Goal: Information Seeking & Learning: Compare options

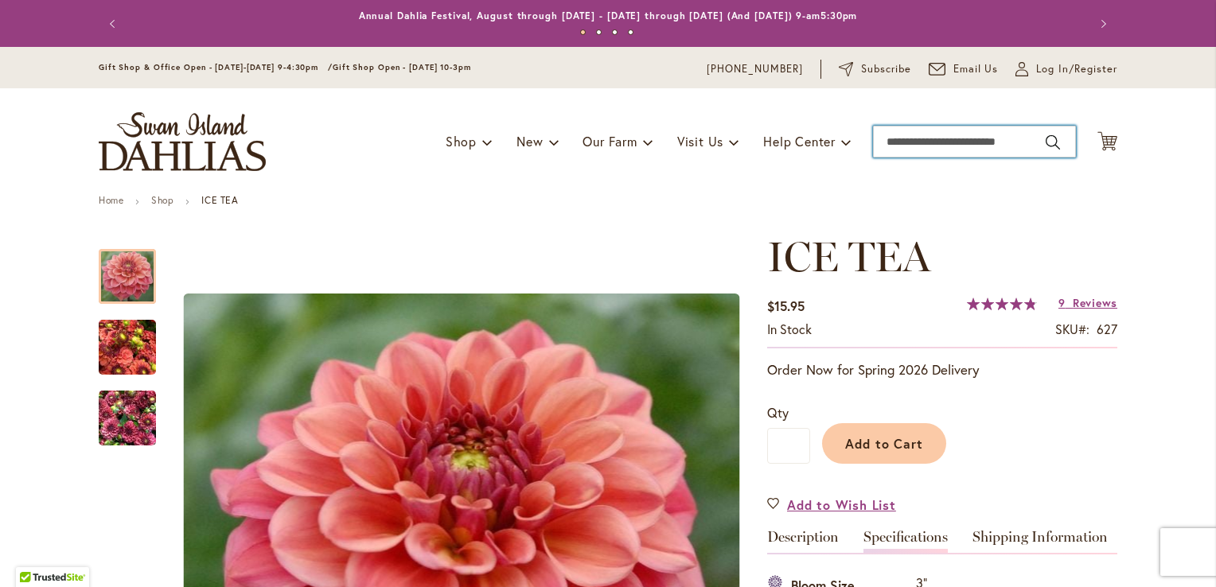
click at [939, 142] on input "Search" at bounding box center [974, 142] width 203 height 32
type input "*******"
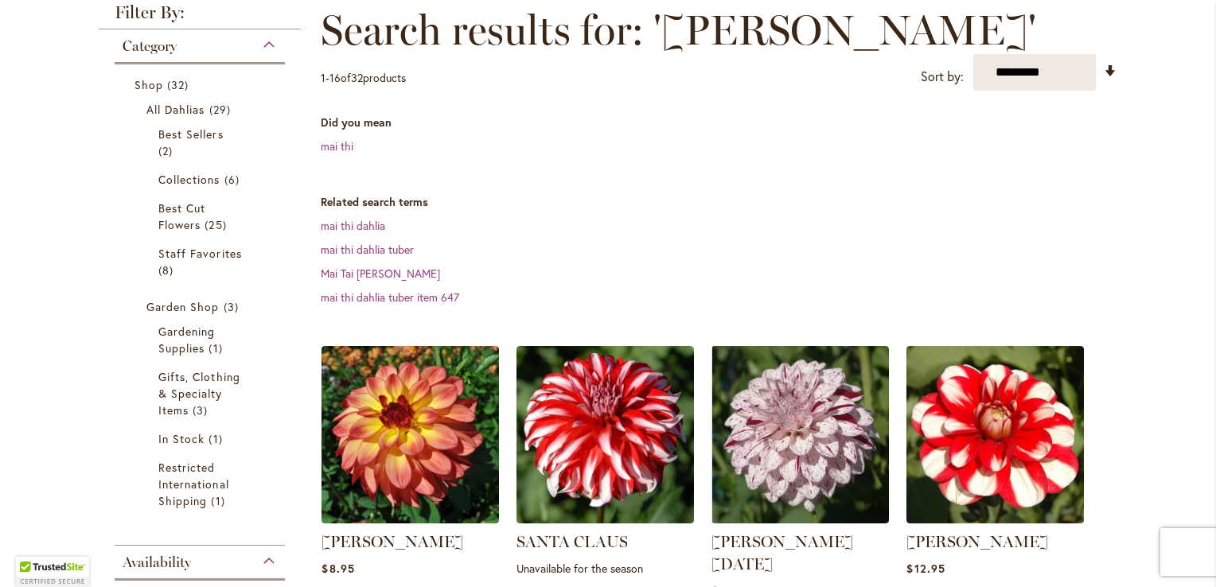
scroll to position [328, 0]
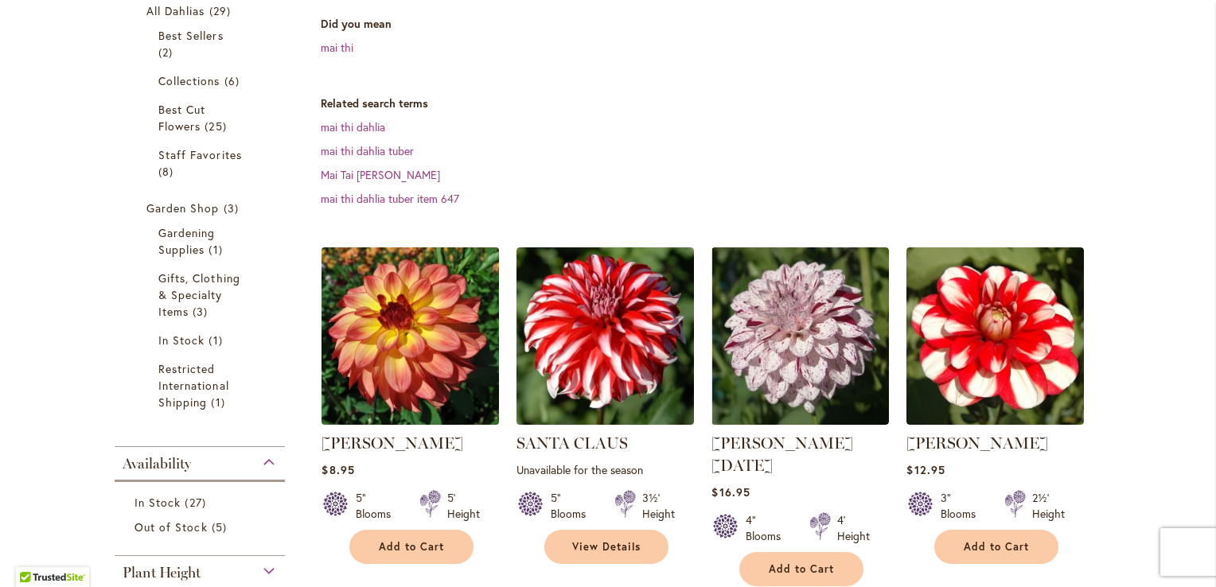
click at [392, 288] on img at bounding box center [411, 337] width 186 height 186
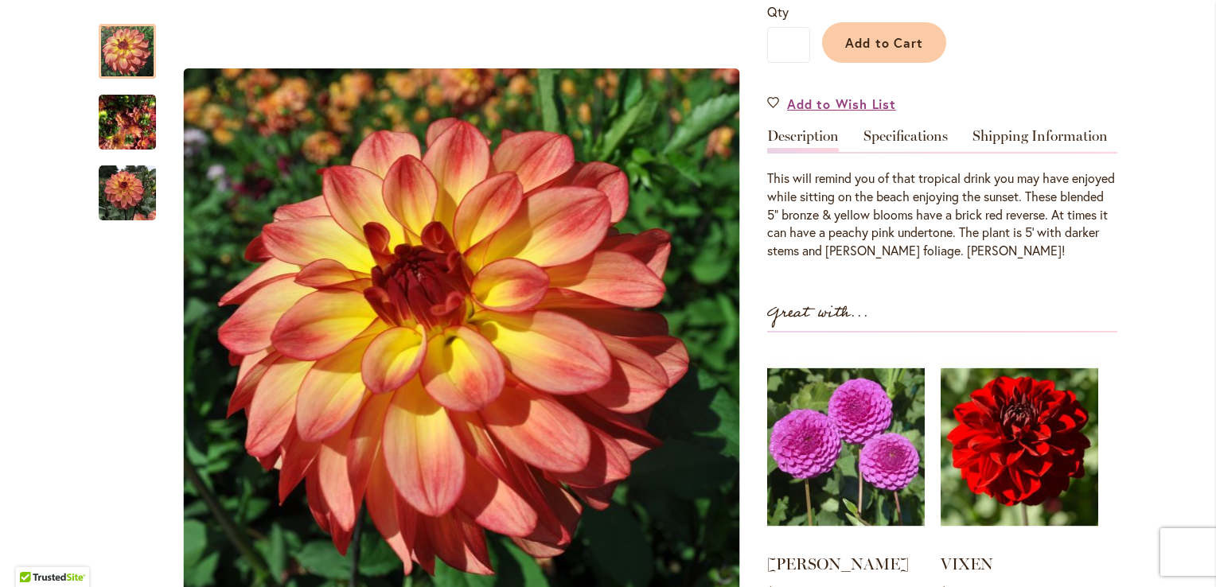
scroll to position [408, 0]
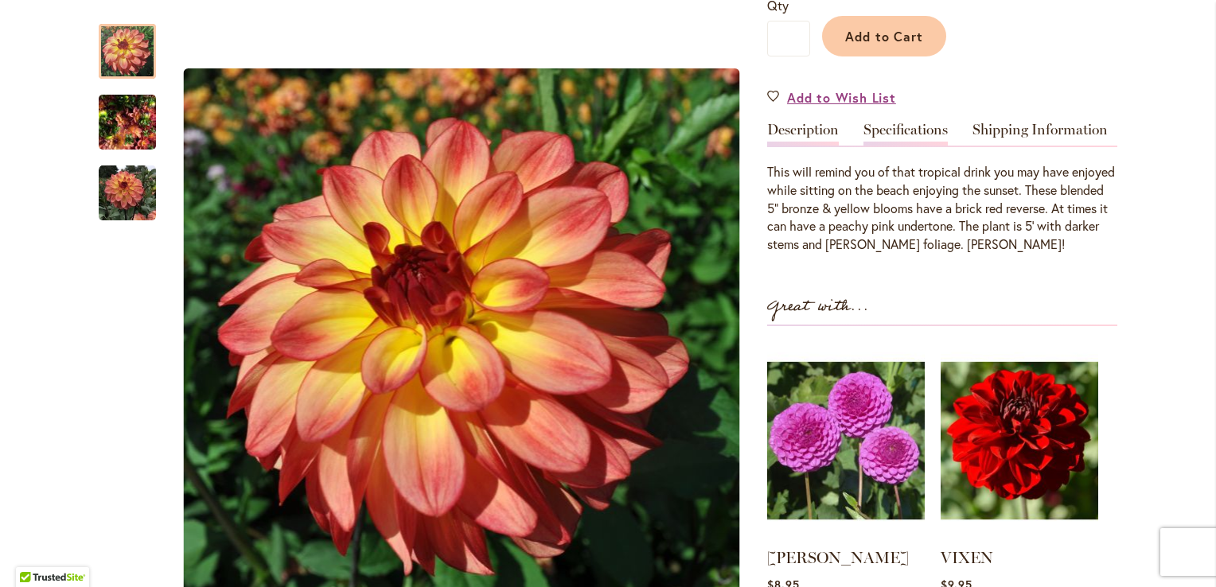
click at [899, 123] on link "Specifications" at bounding box center [906, 134] width 84 height 23
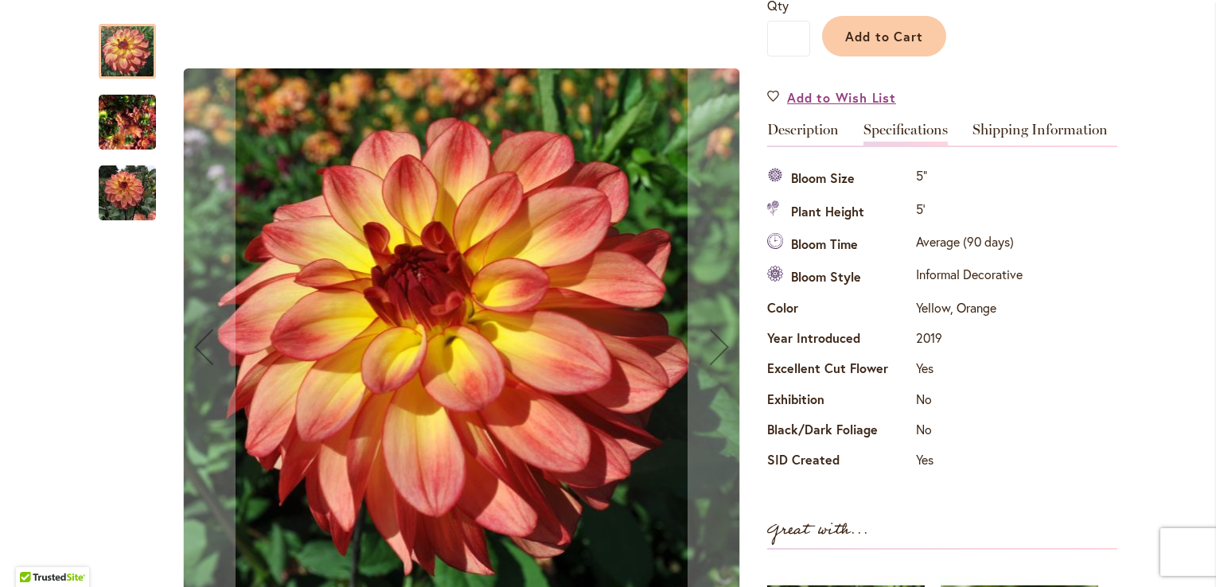
click at [108, 131] on img "MAI TAI" at bounding box center [127, 122] width 57 height 76
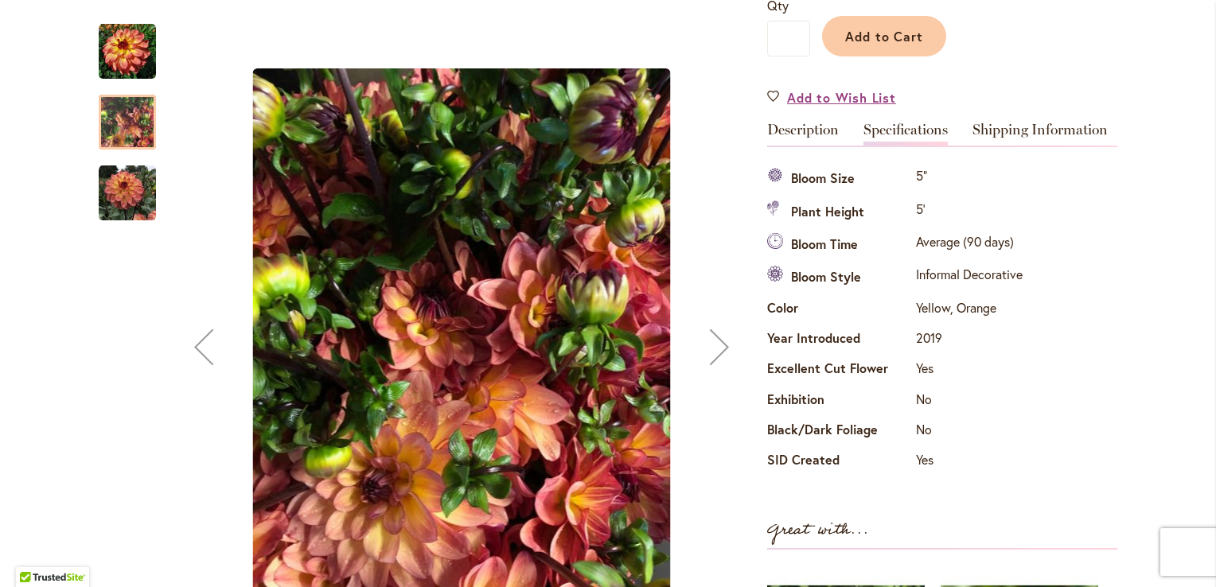
click at [115, 190] on img "MAI TAI" at bounding box center [127, 193] width 57 height 57
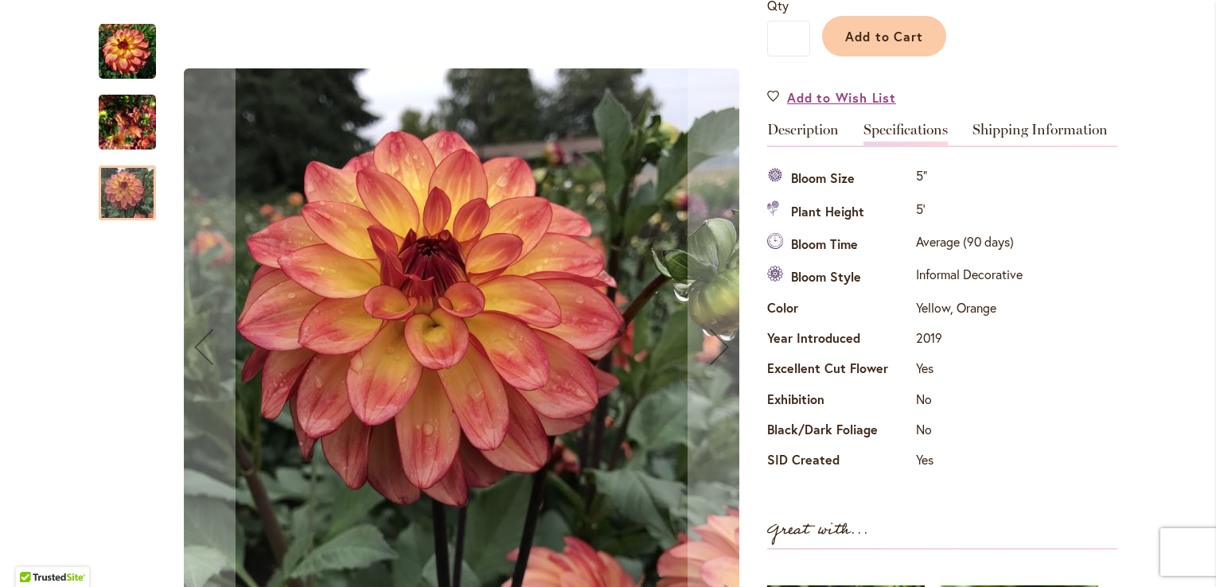
click at [134, 44] on img "MAI TAI" at bounding box center [127, 51] width 57 height 57
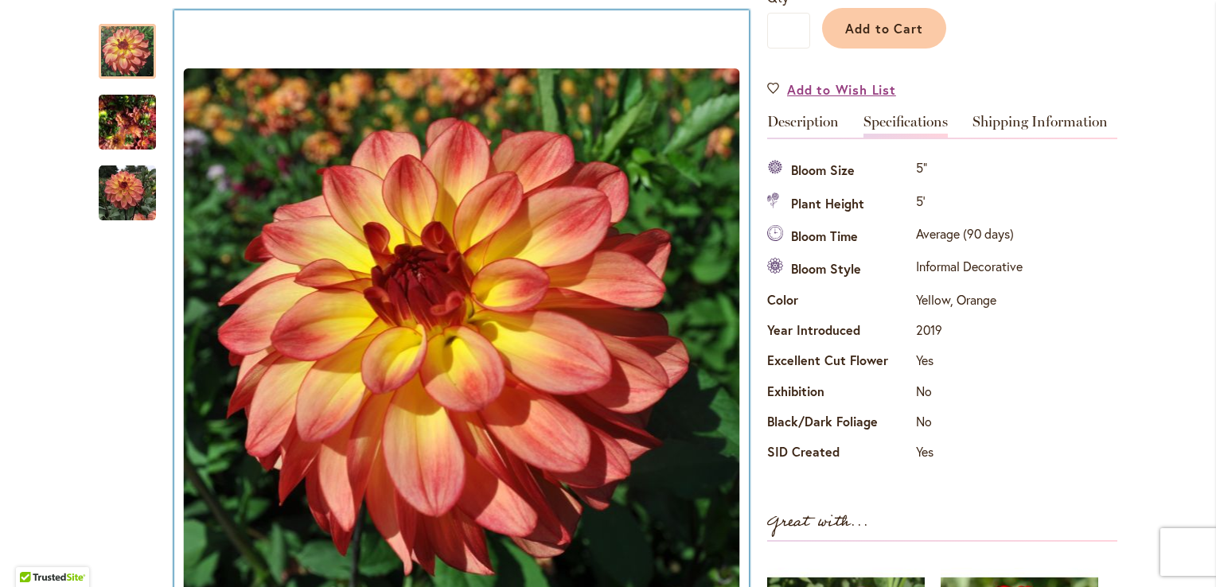
scroll to position [0, 0]
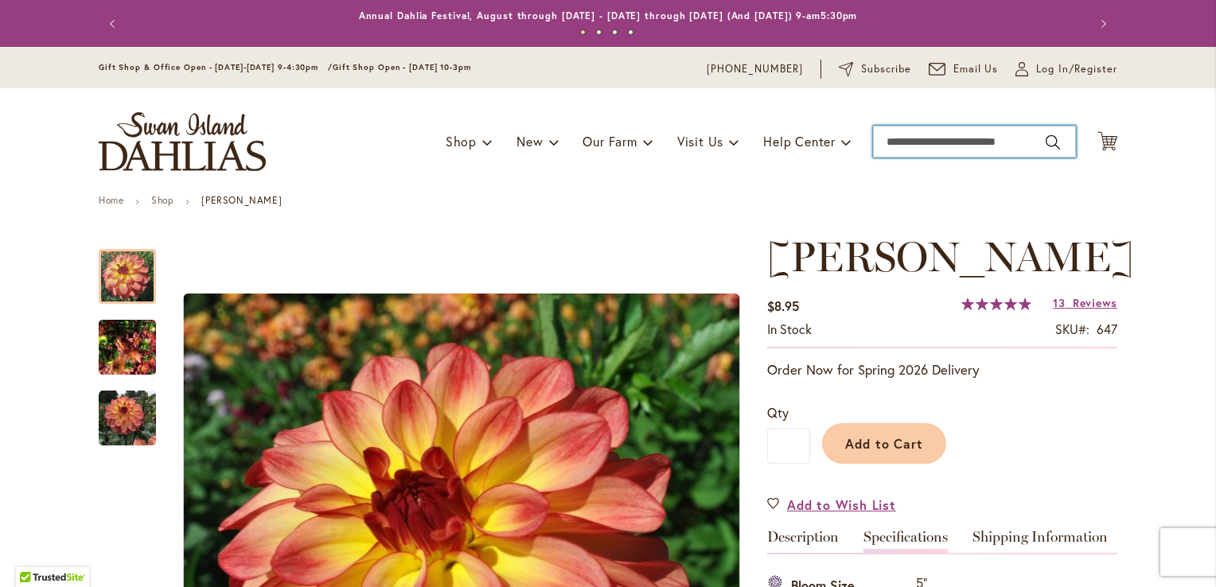
click at [917, 151] on input "Search" at bounding box center [974, 142] width 203 height 32
type input "**********"
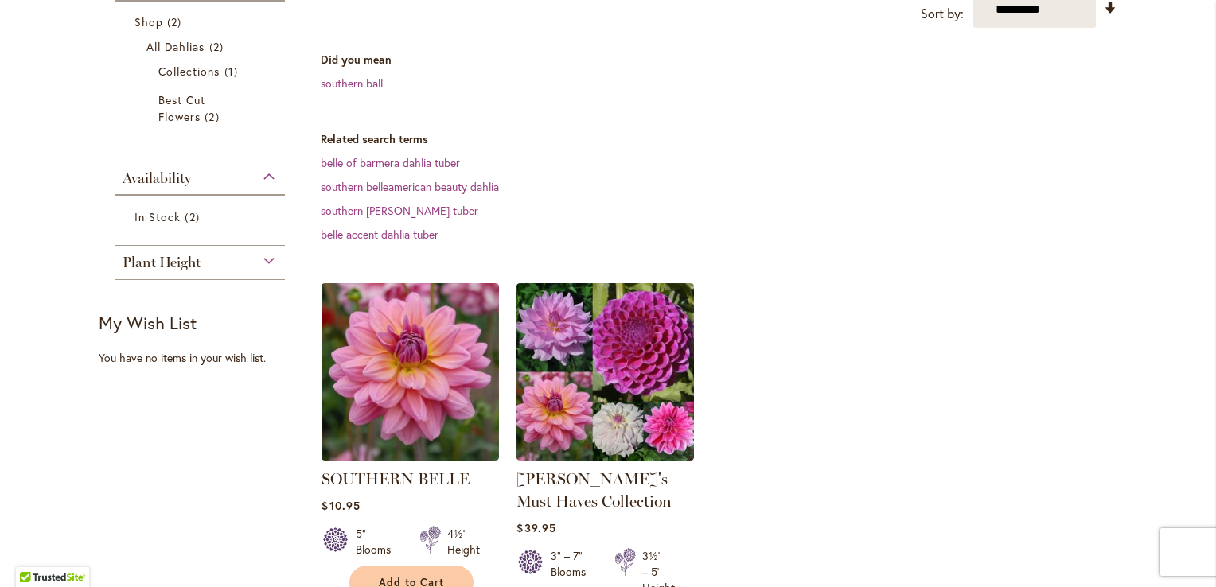
scroll to position [294, 0]
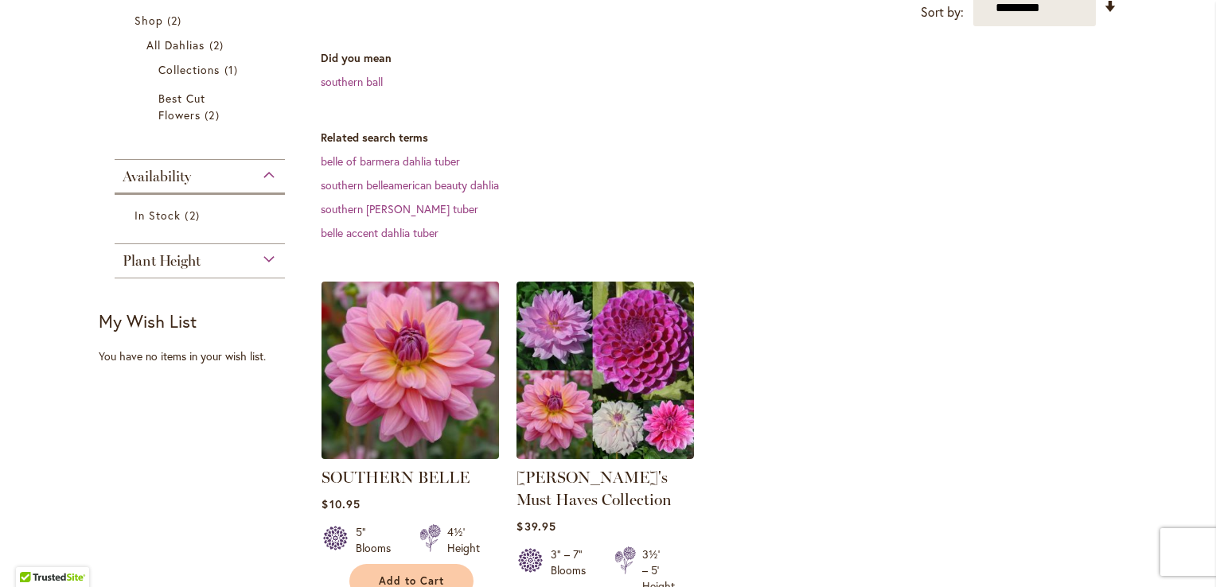
click at [388, 391] on img at bounding box center [411, 371] width 186 height 186
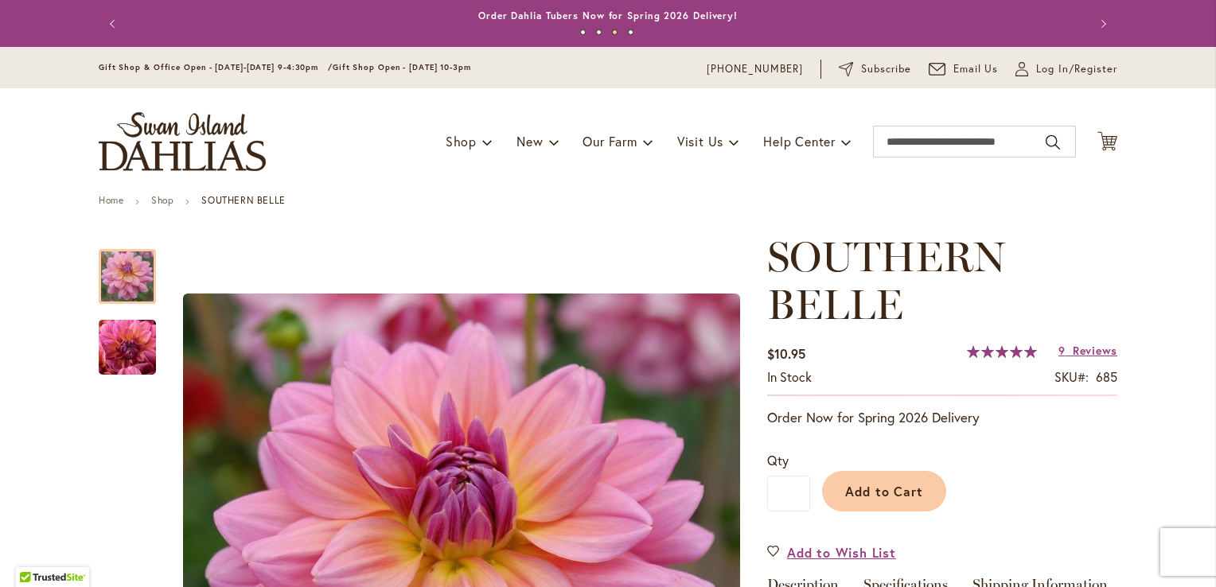
scroll to position [232, 0]
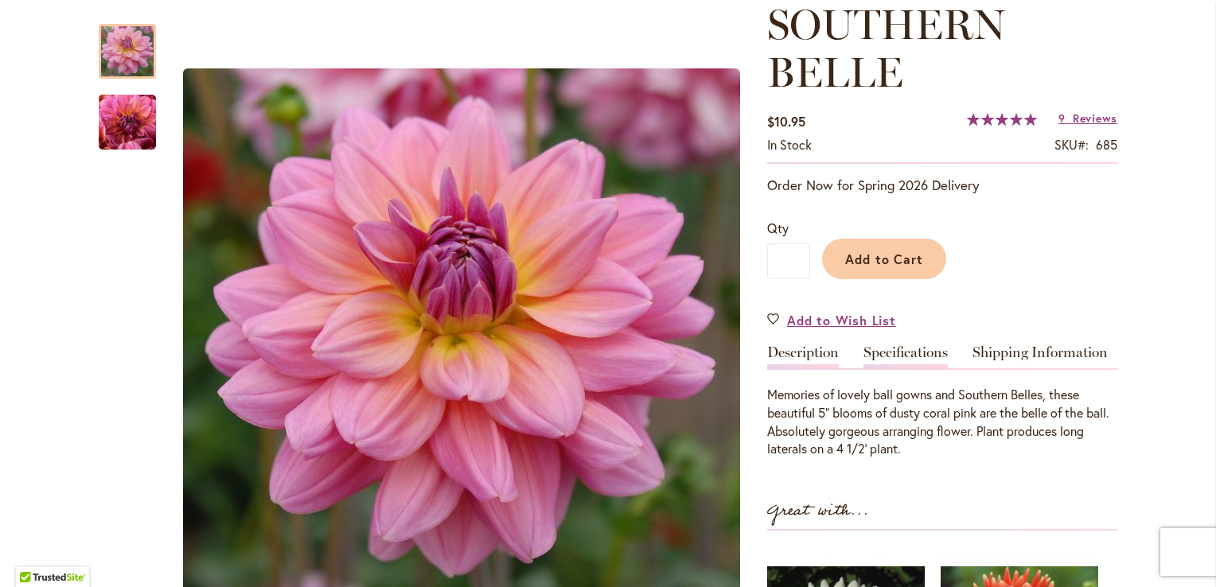
click at [884, 355] on link "Specifications" at bounding box center [906, 356] width 84 height 23
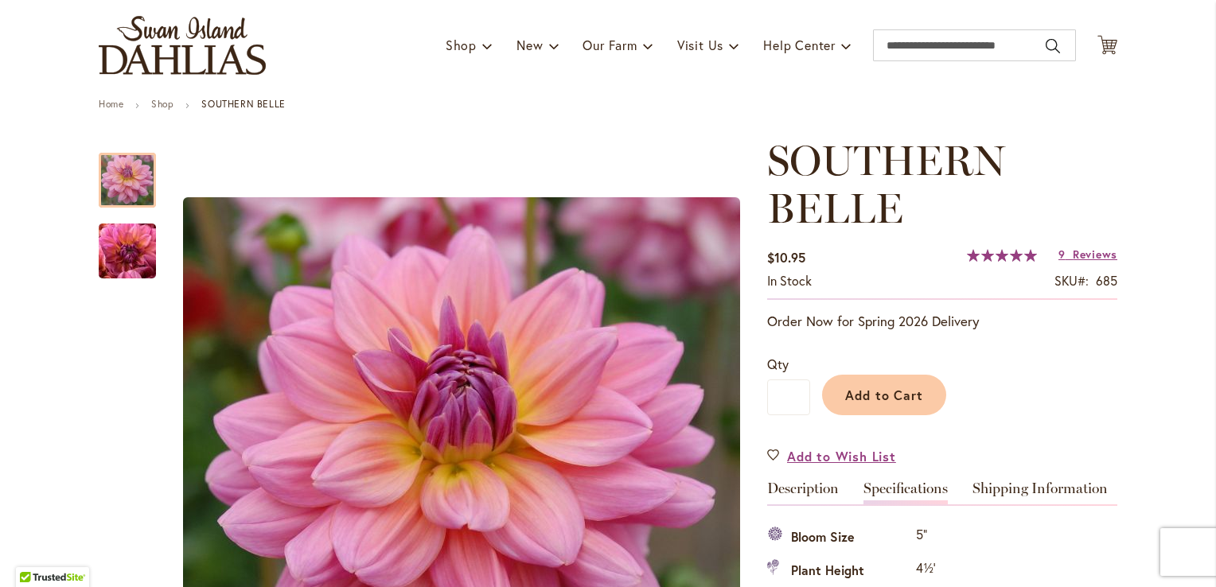
scroll to position [0, 0]
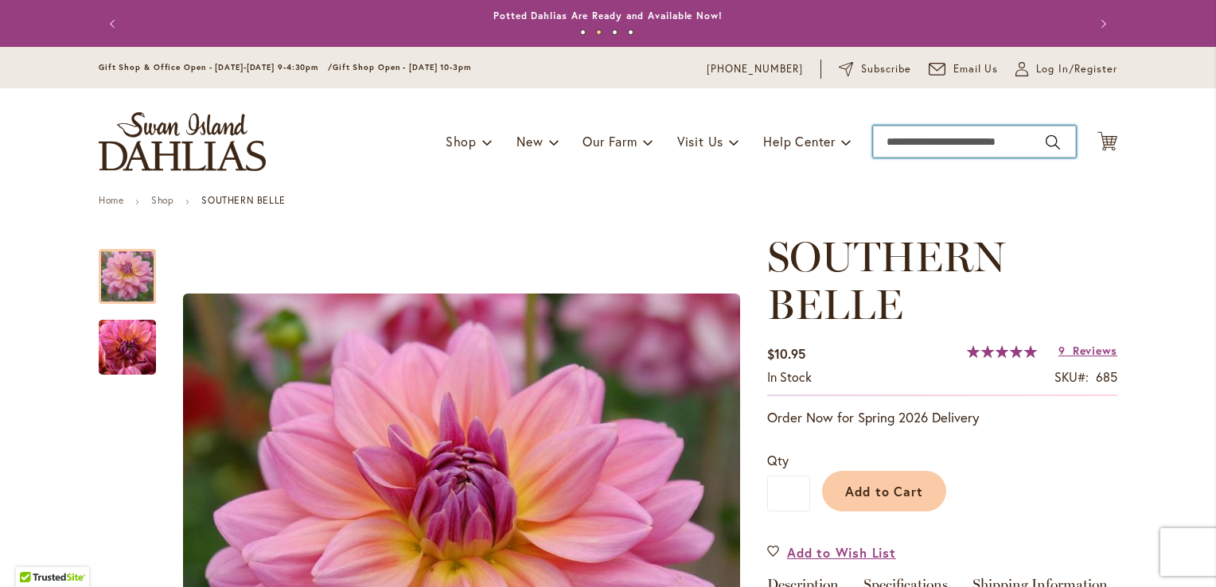
click at [940, 138] on input "Search" at bounding box center [974, 142] width 203 height 32
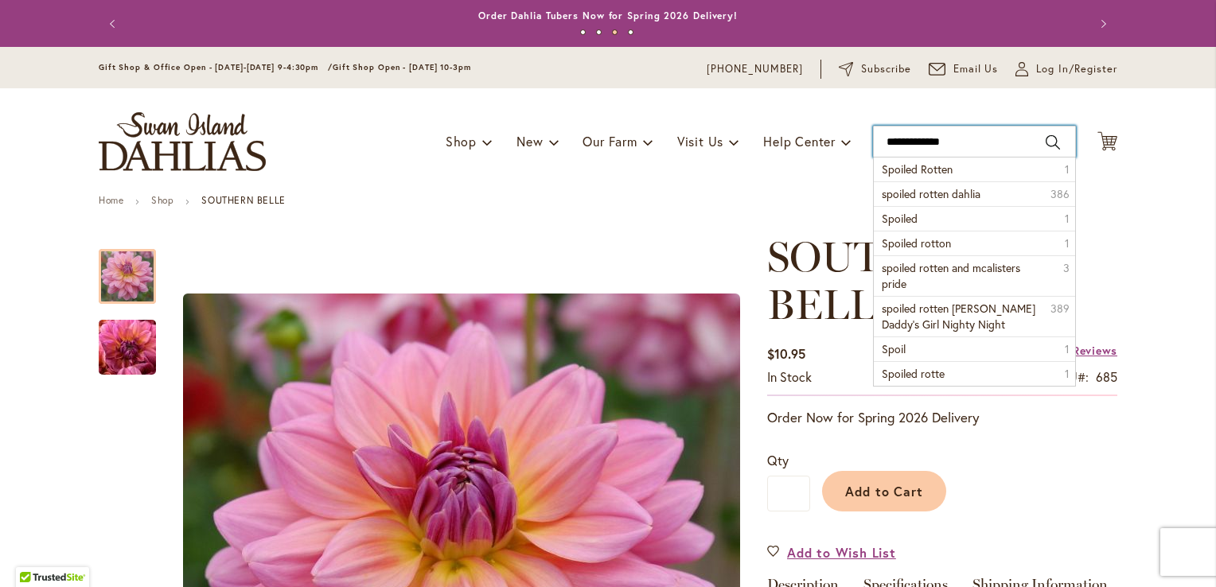
type input "**********"
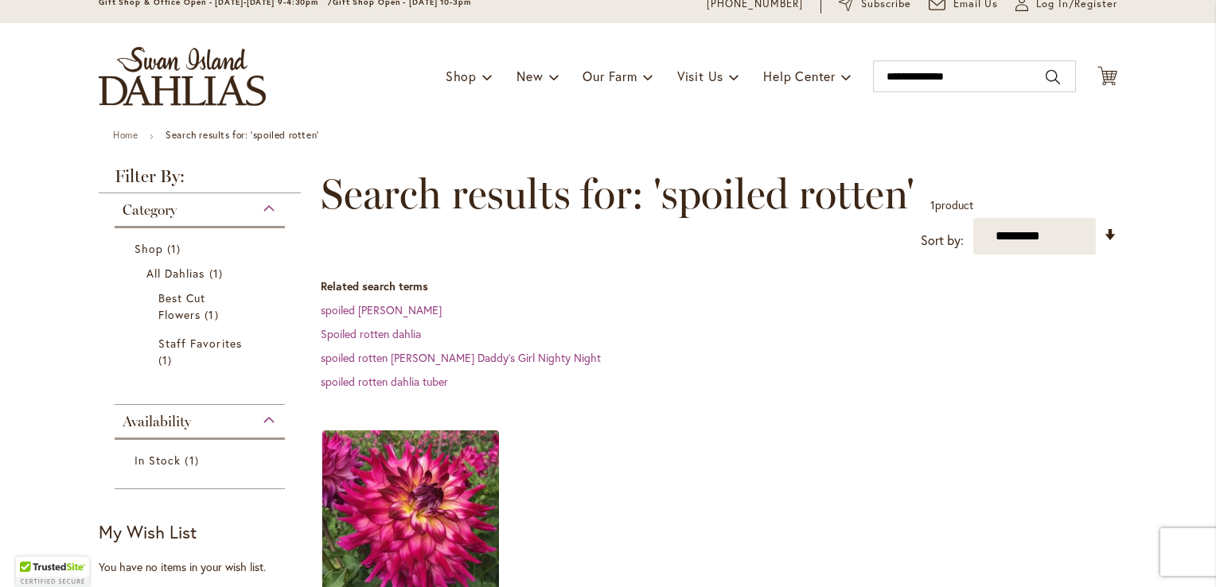
scroll to position [75, 0]
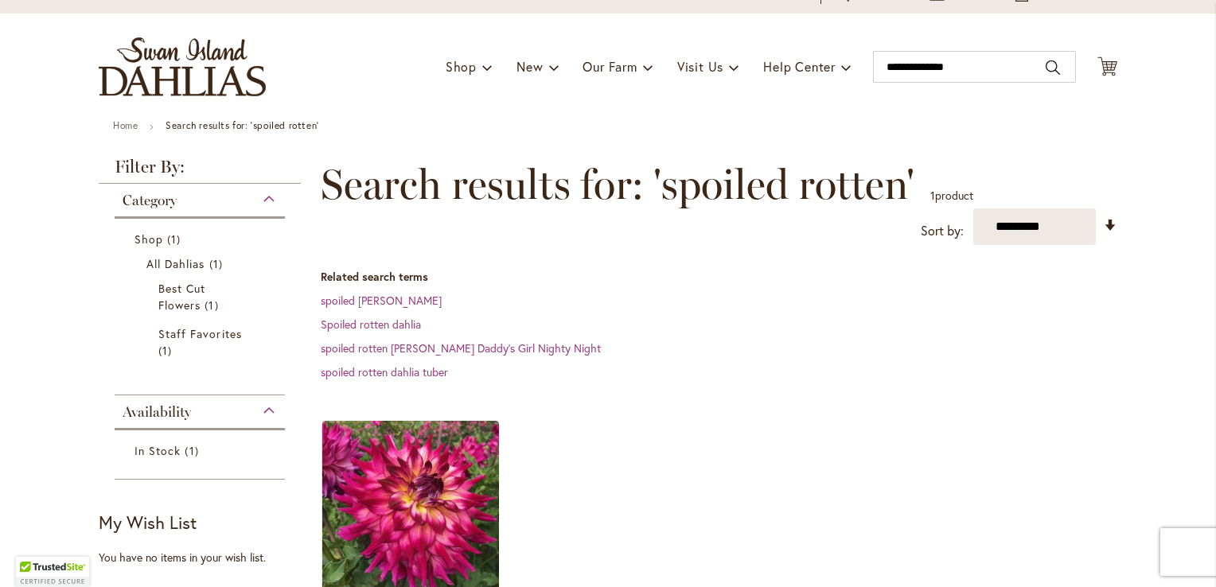
drag, startPoint x: 1203, startPoint y: 209, endPoint x: 1202, endPoint y: 243, distance: 34.3
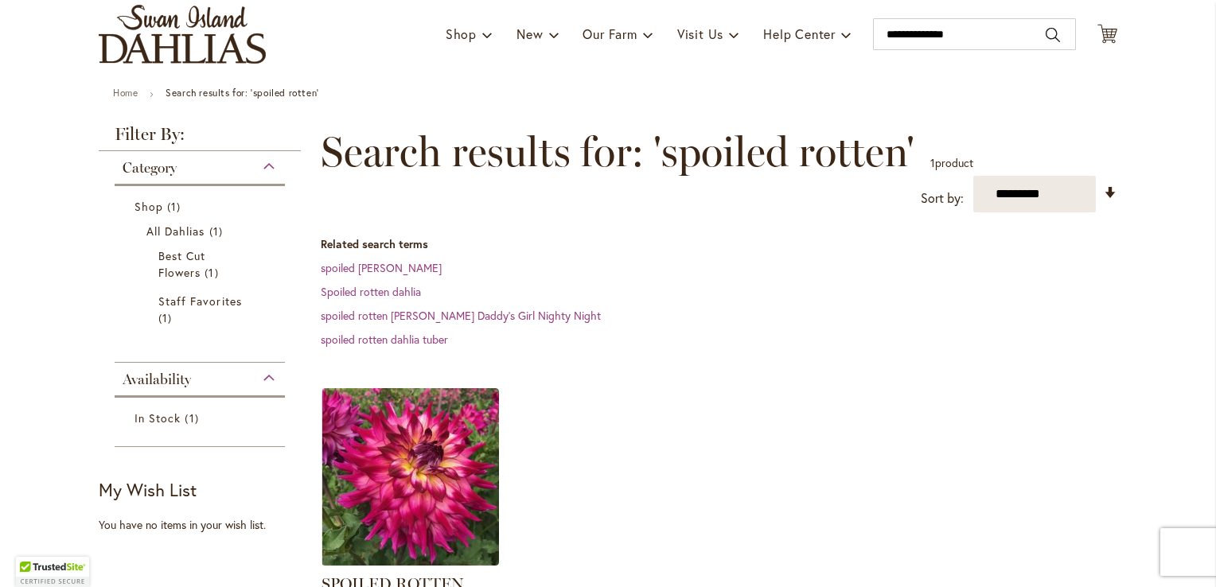
scroll to position [122, 0]
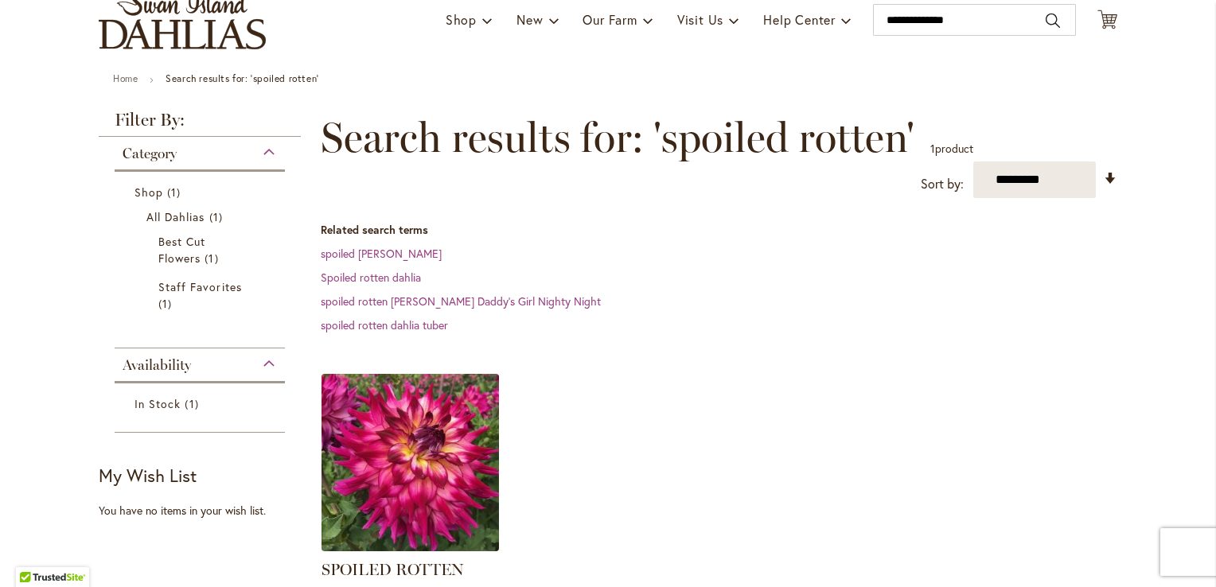
click at [415, 452] on img at bounding box center [411, 463] width 186 height 186
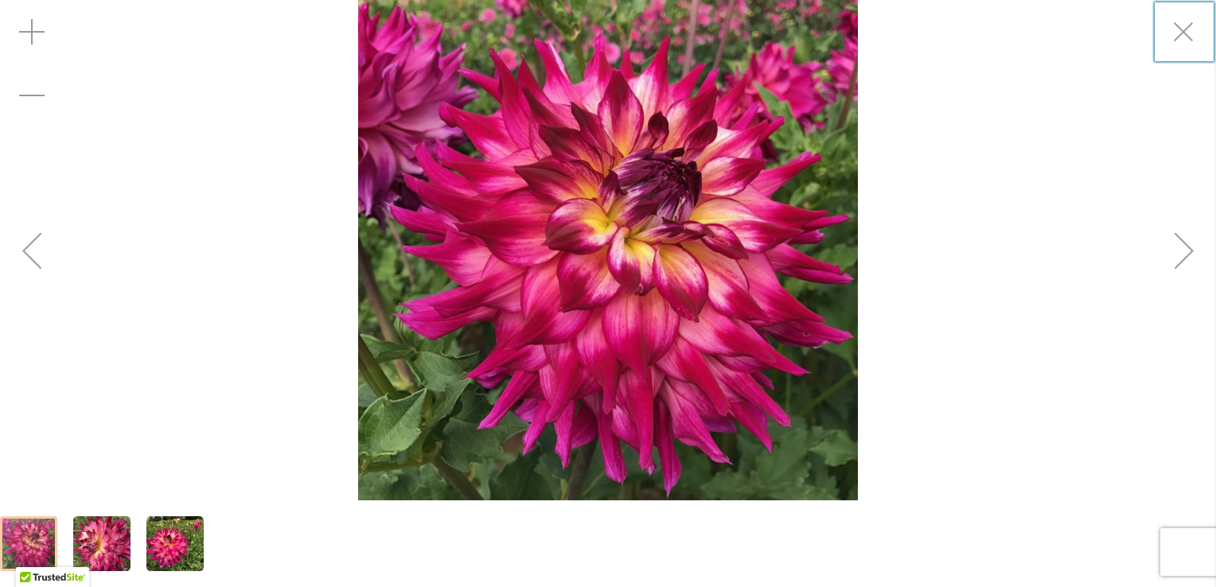
click at [1178, 252] on div "Next" at bounding box center [1185, 251] width 64 height 64
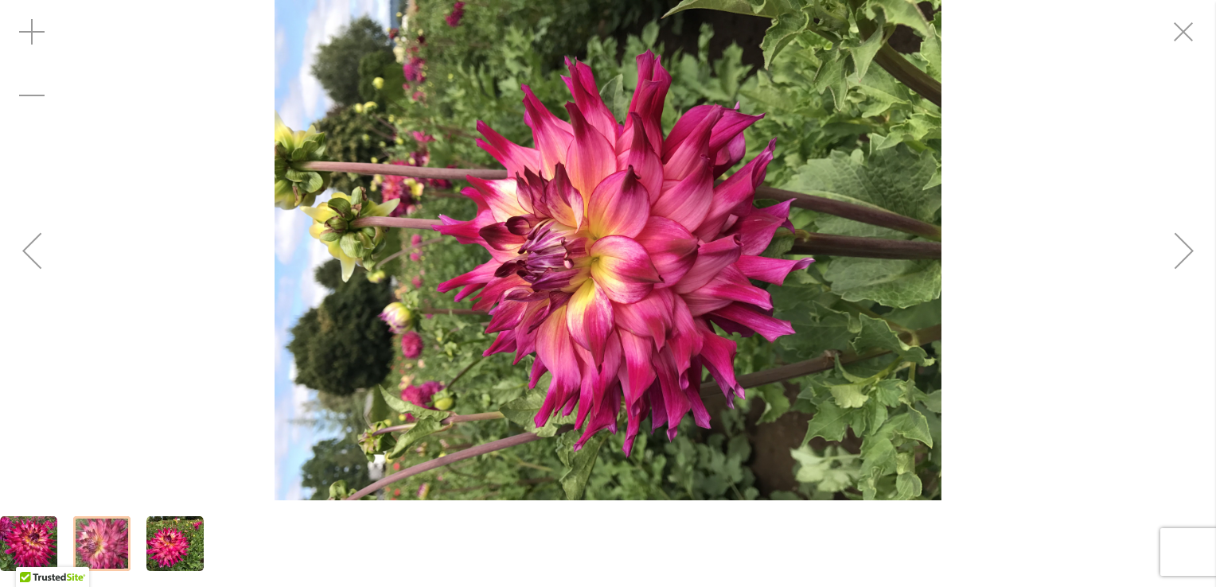
click at [1178, 252] on div "Next" at bounding box center [1185, 251] width 64 height 64
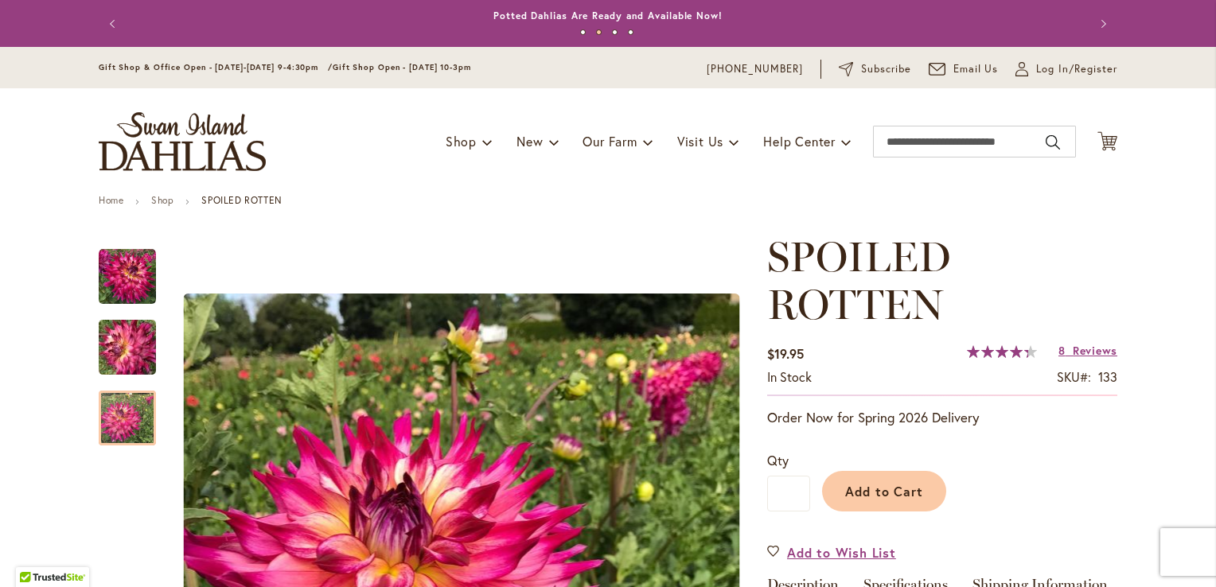
scroll to position [232, 0]
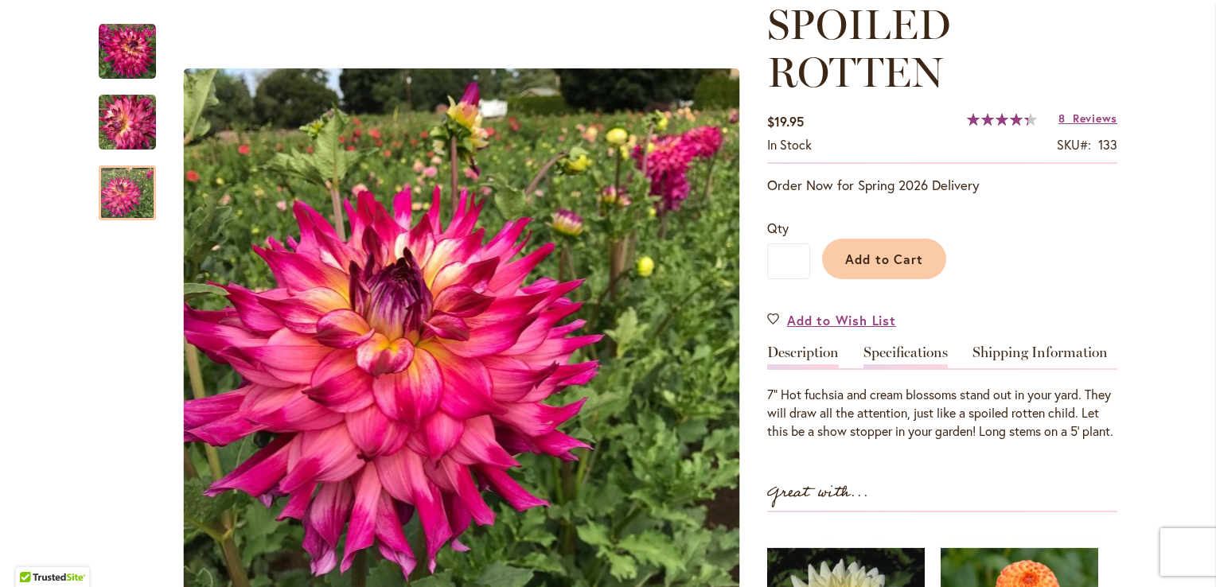
click at [876, 352] on link "Specifications" at bounding box center [906, 356] width 84 height 23
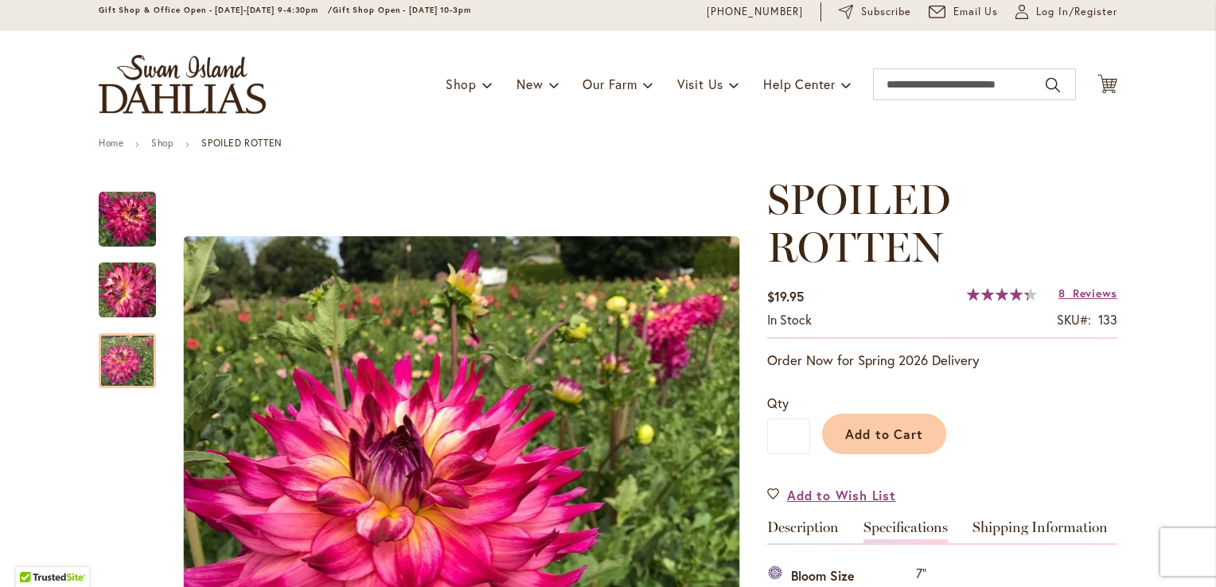
scroll to position [41, 0]
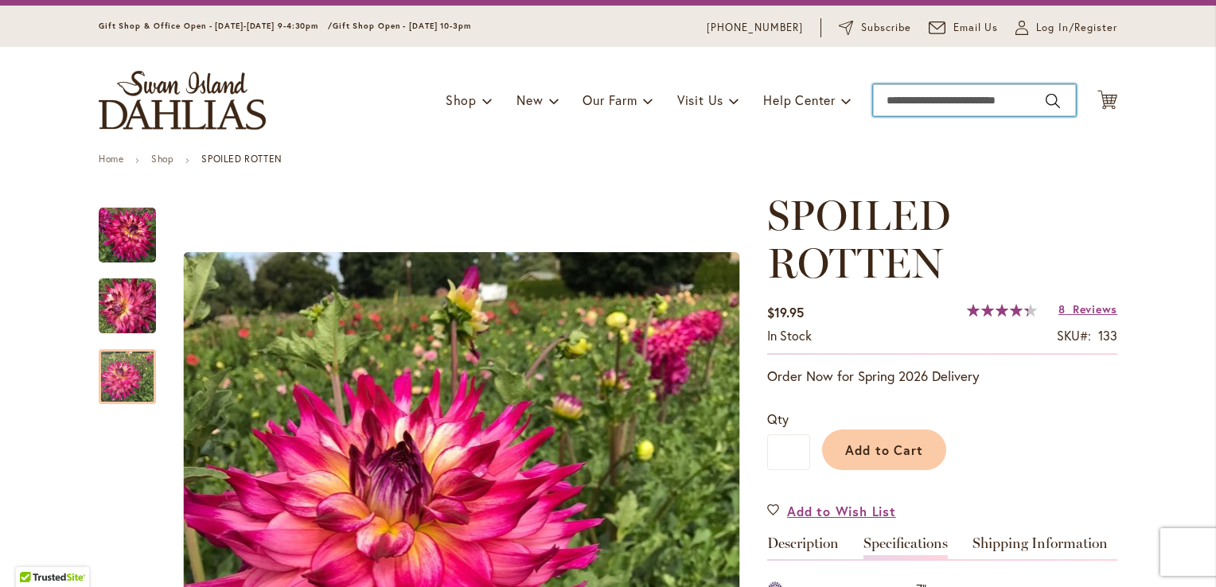
click at [932, 99] on input "Search" at bounding box center [974, 100] width 203 height 32
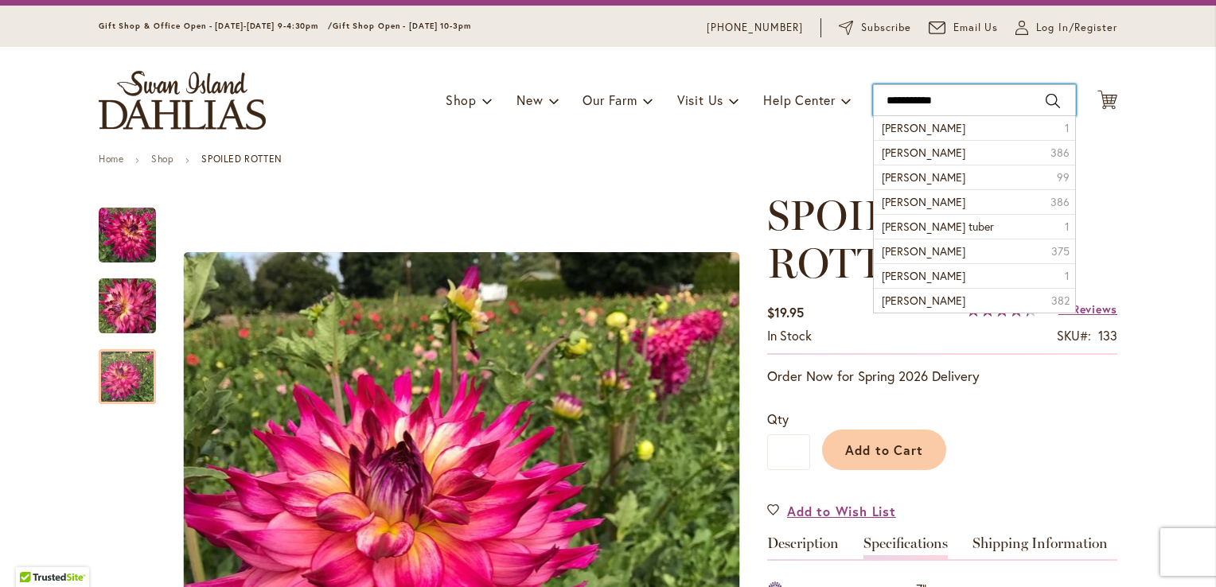
type input "**********"
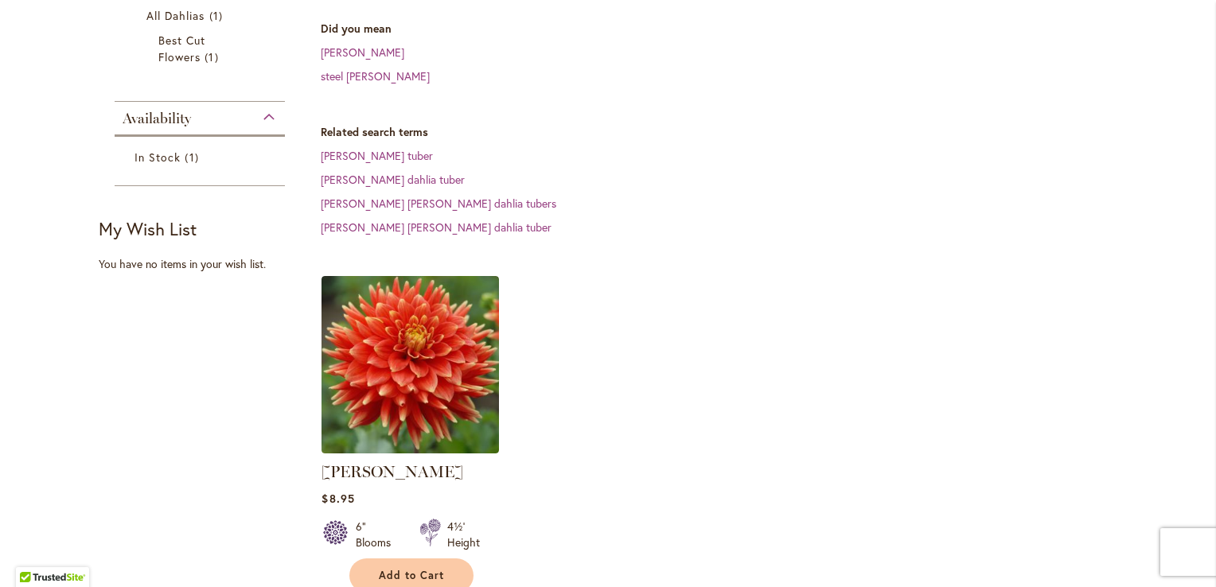
scroll to position [326, 0]
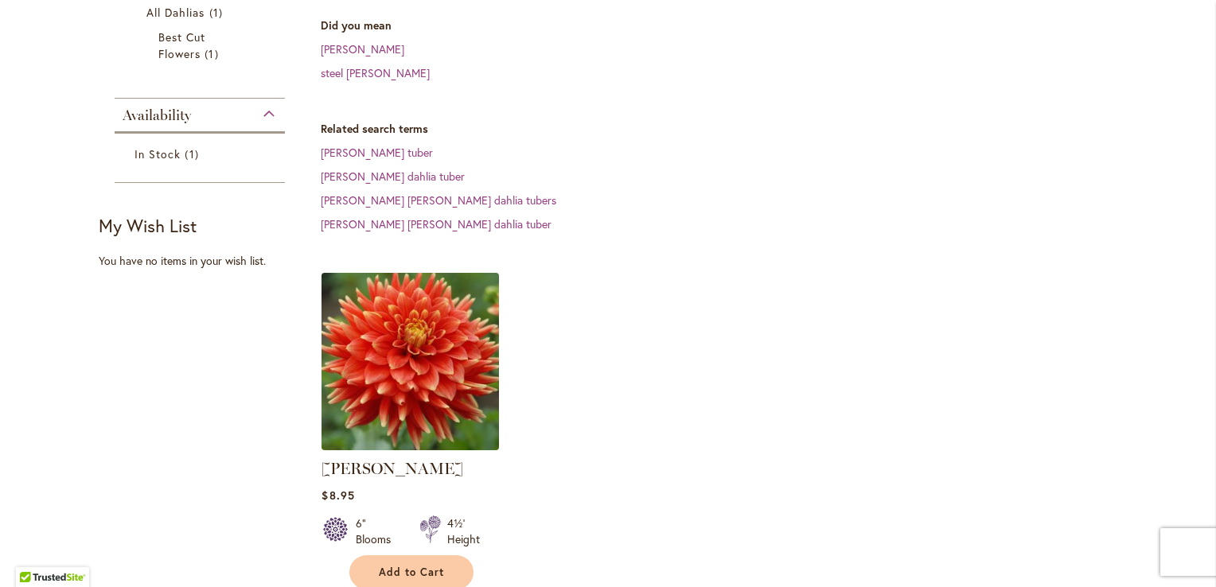
click at [404, 376] on img at bounding box center [411, 362] width 186 height 186
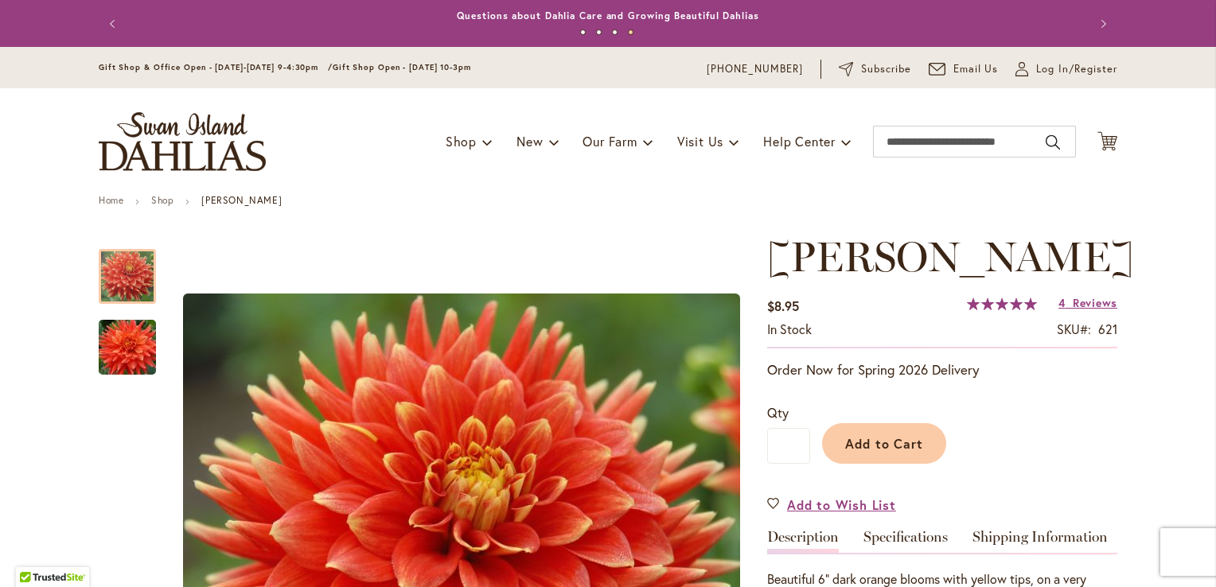
scroll to position [232, 0]
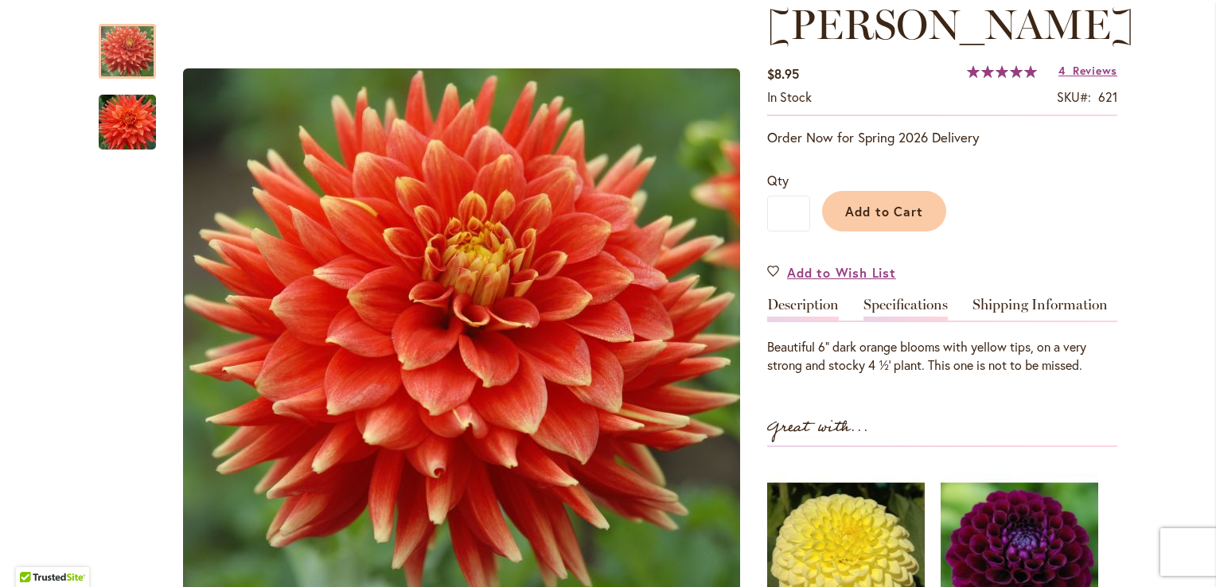
click at [892, 307] on link "Specifications" at bounding box center [906, 309] width 84 height 23
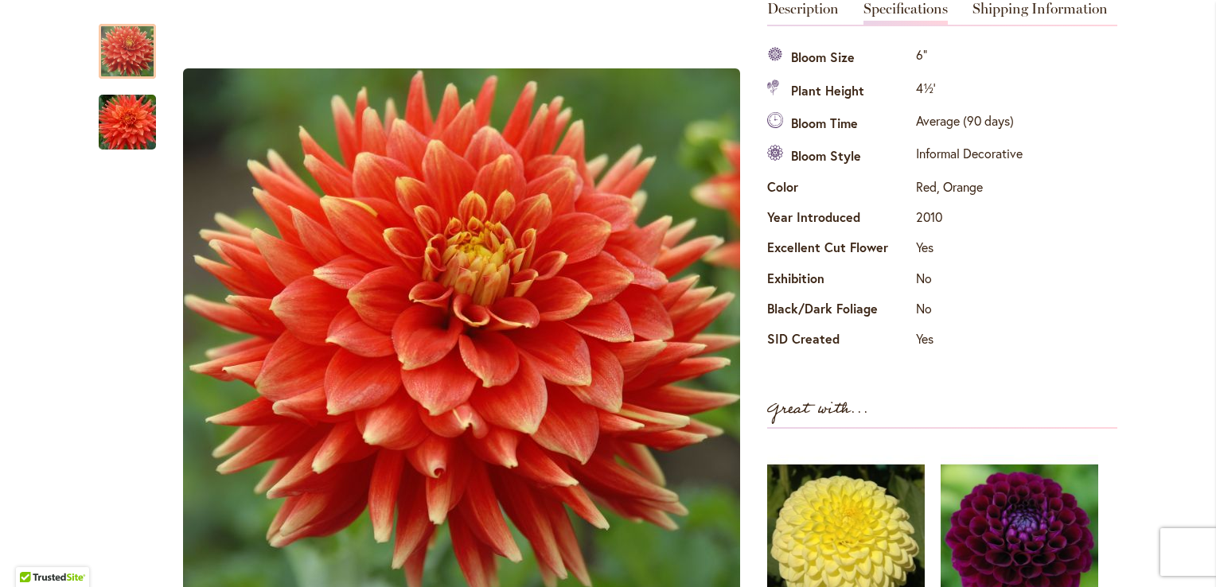
scroll to position [0, 0]
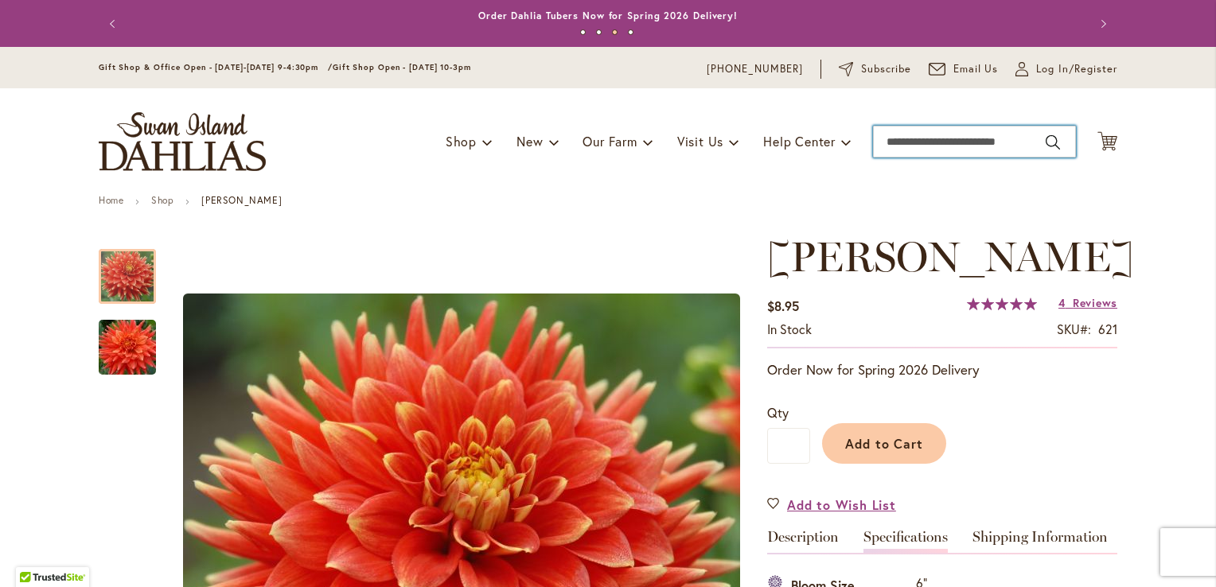
click at [930, 146] on input "Search" at bounding box center [974, 142] width 203 height 32
click at [904, 137] on input "Search" at bounding box center [974, 142] width 203 height 32
type input "**********"
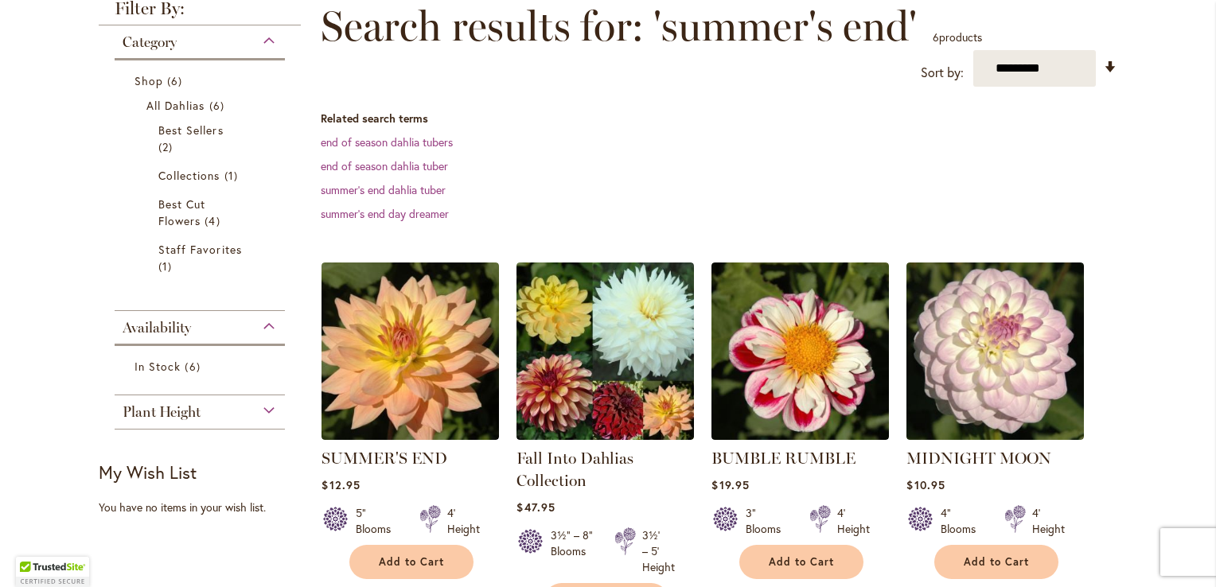
scroll to position [238, 0]
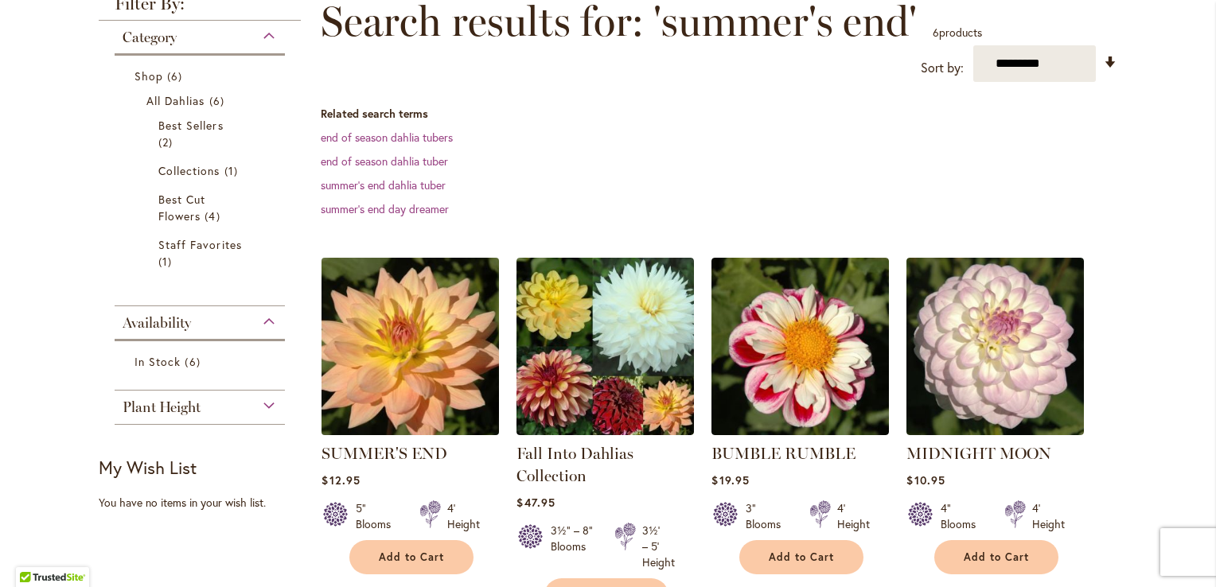
click at [403, 357] on img at bounding box center [411, 347] width 186 height 186
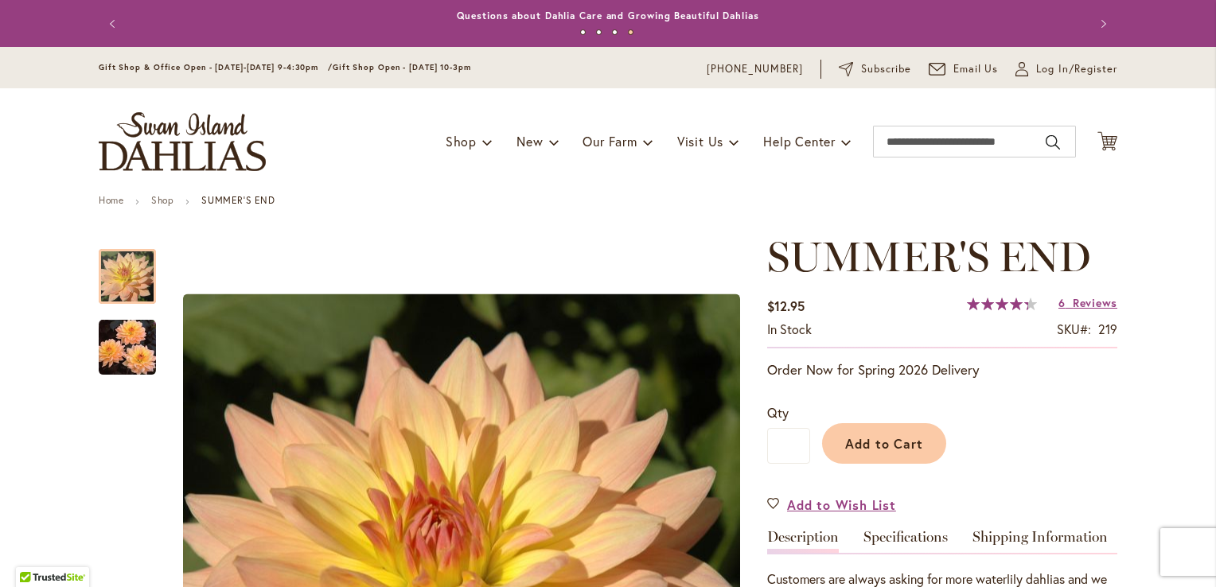
scroll to position [232, 0]
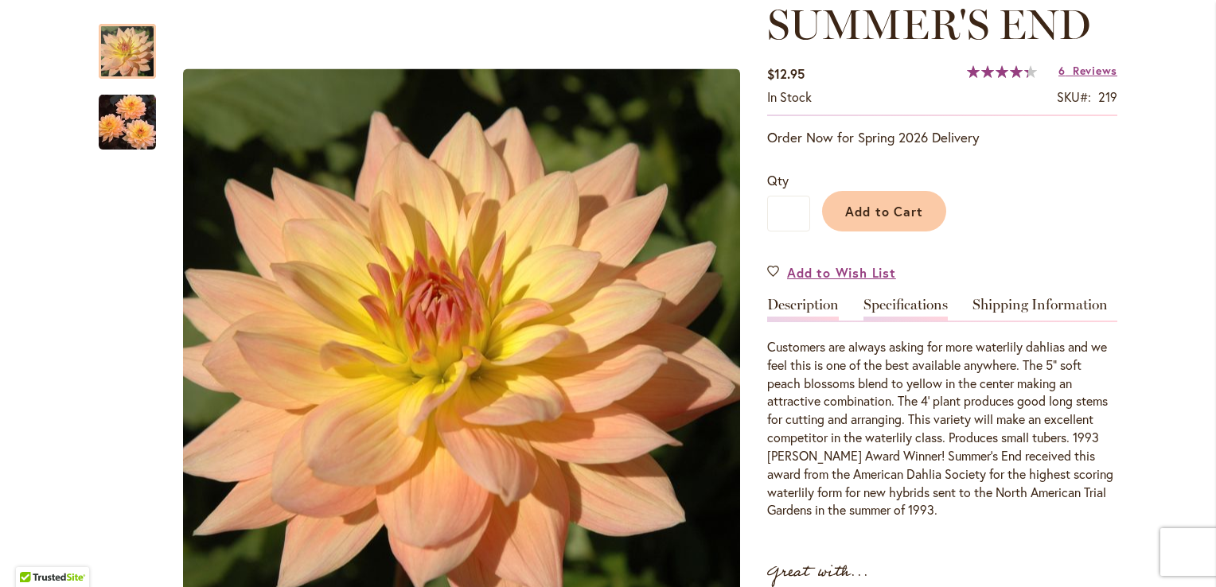
click at [908, 298] on link "Specifications" at bounding box center [906, 309] width 84 height 23
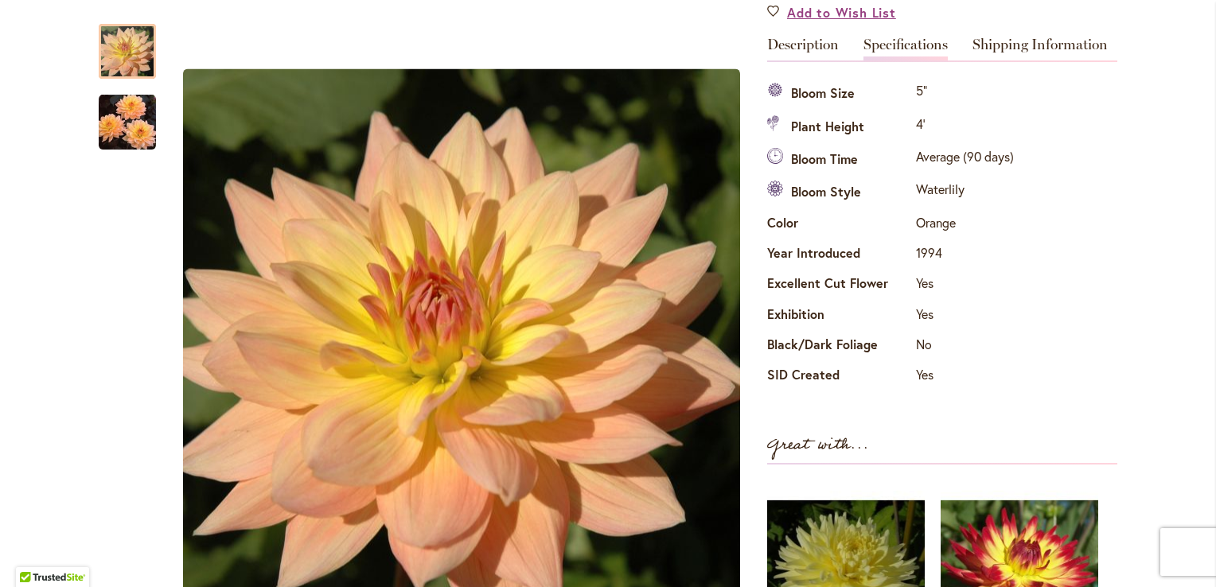
scroll to position [483, 0]
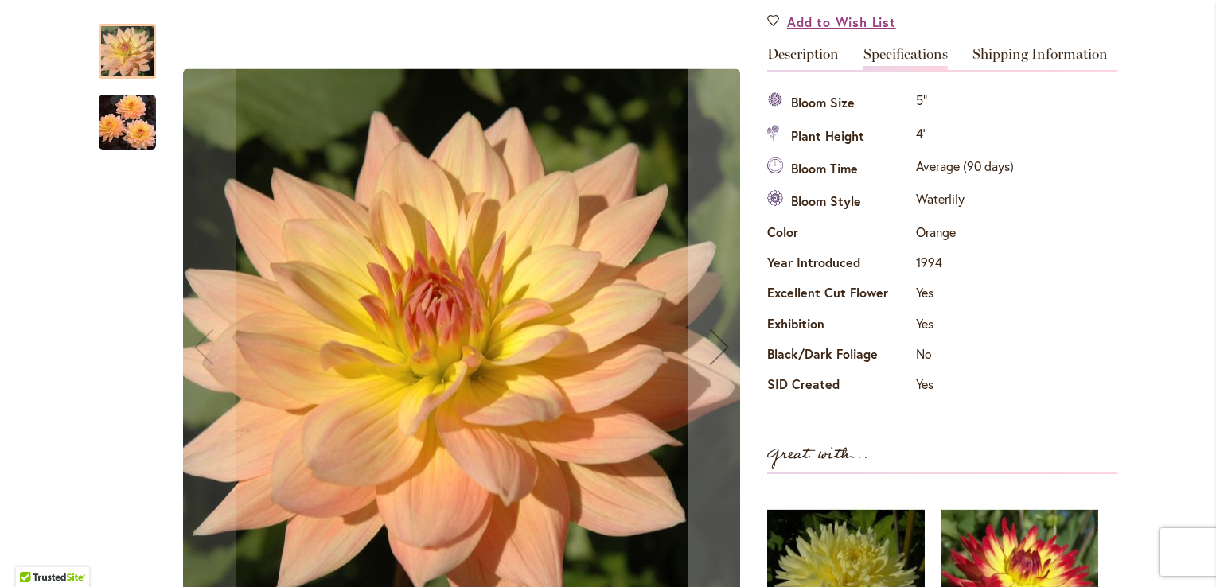
click at [123, 119] on img "SUMMER'S END" at bounding box center [127, 122] width 57 height 58
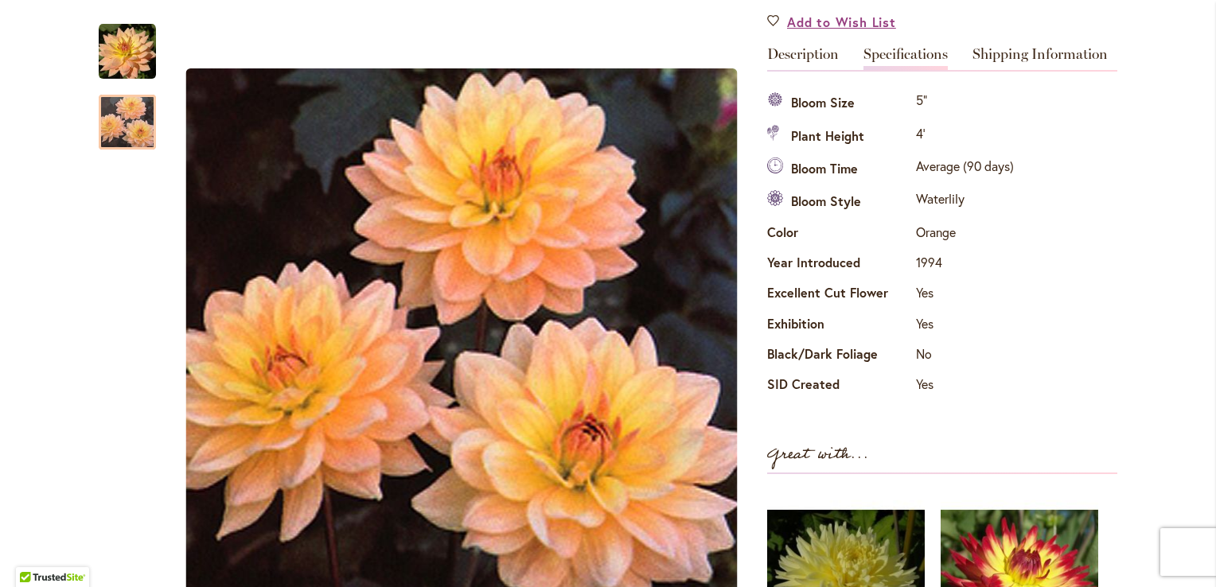
scroll to position [0, 0]
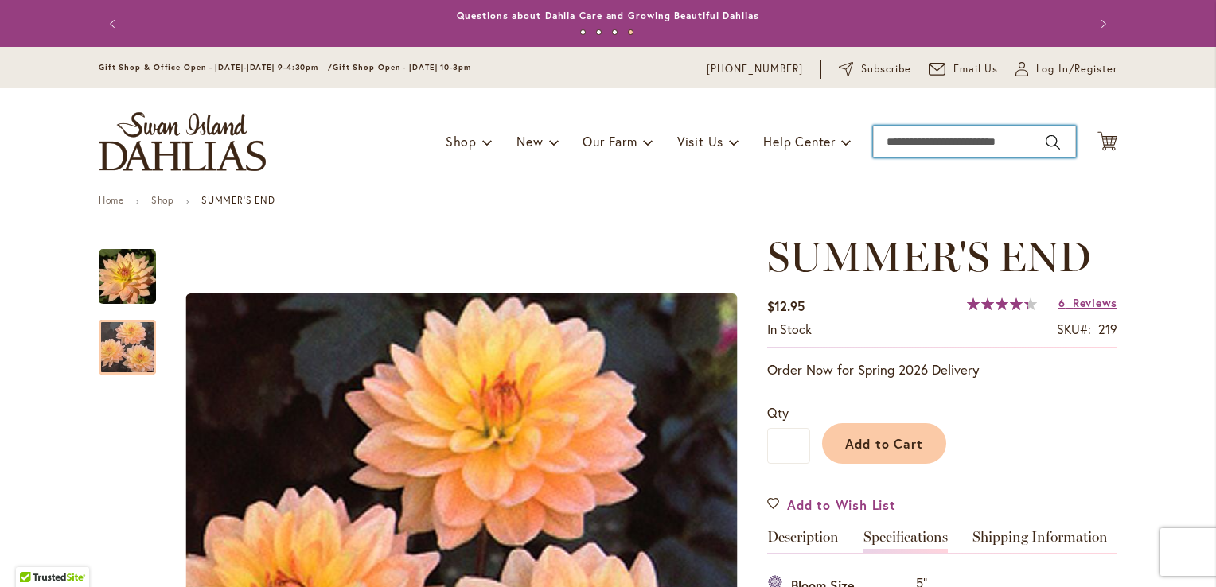
click at [907, 145] on input "Search" at bounding box center [974, 142] width 203 height 32
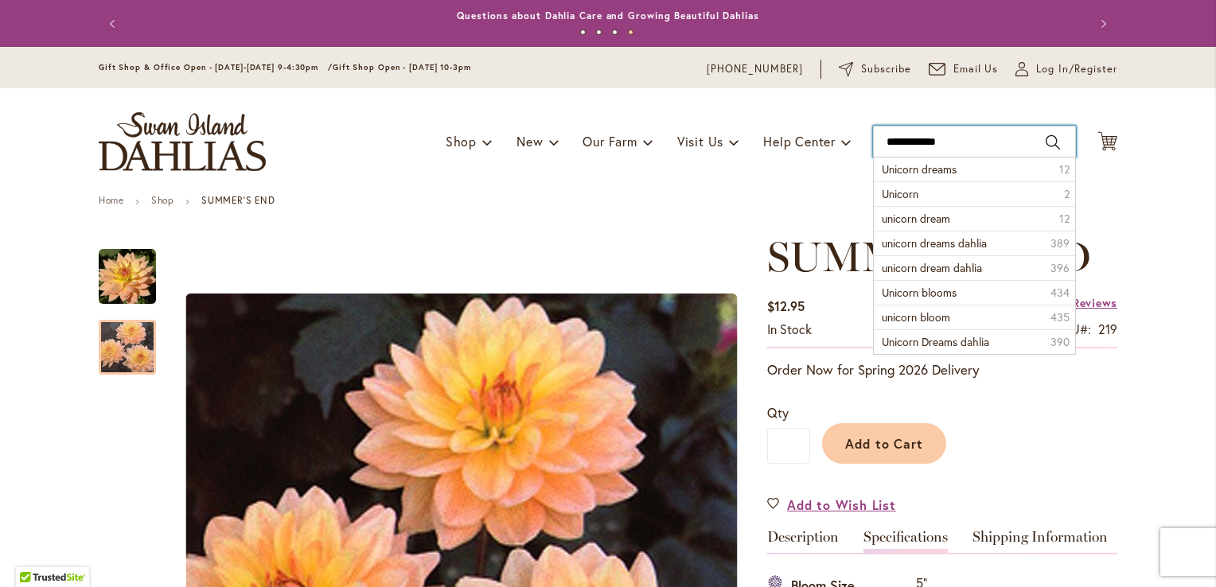
type input "**********"
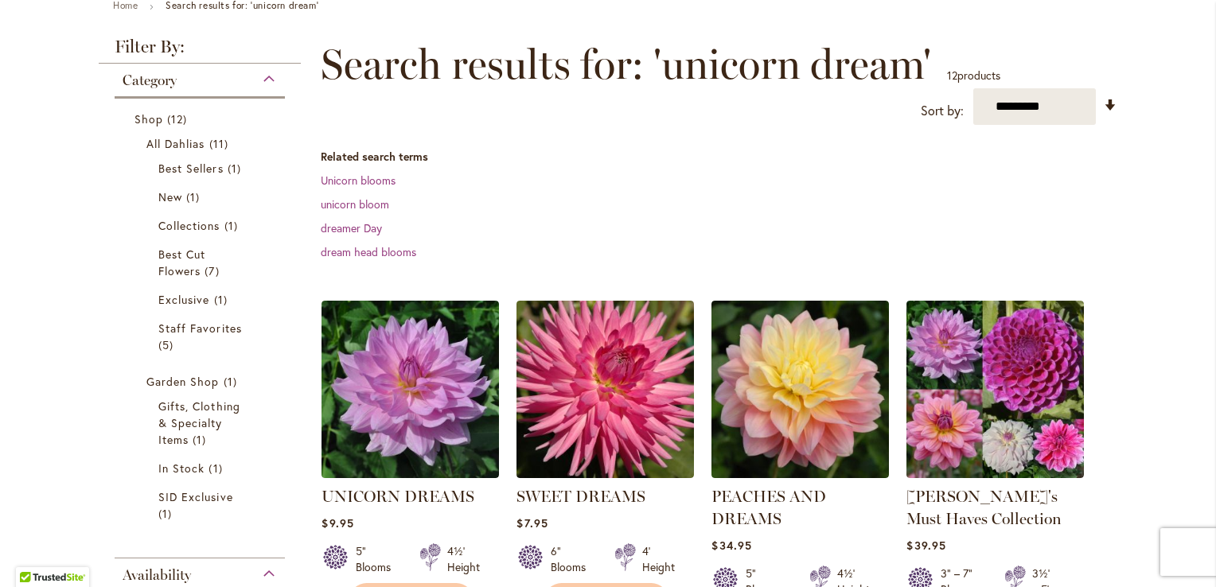
scroll to position [274, 0]
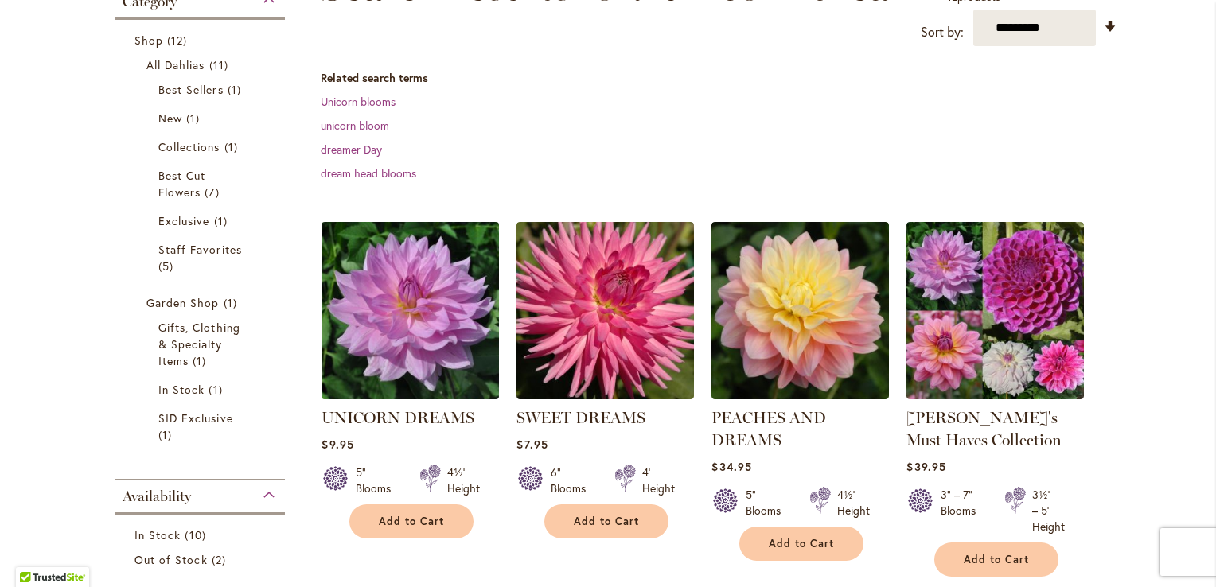
click at [396, 322] on img at bounding box center [411, 311] width 186 height 186
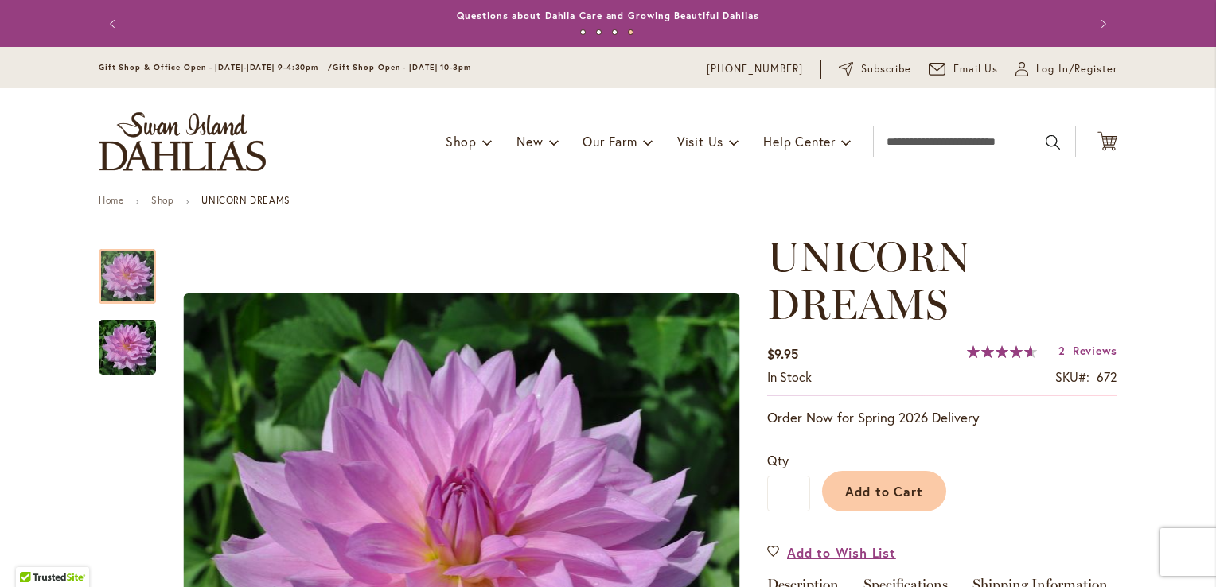
scroll to position [232, 0]
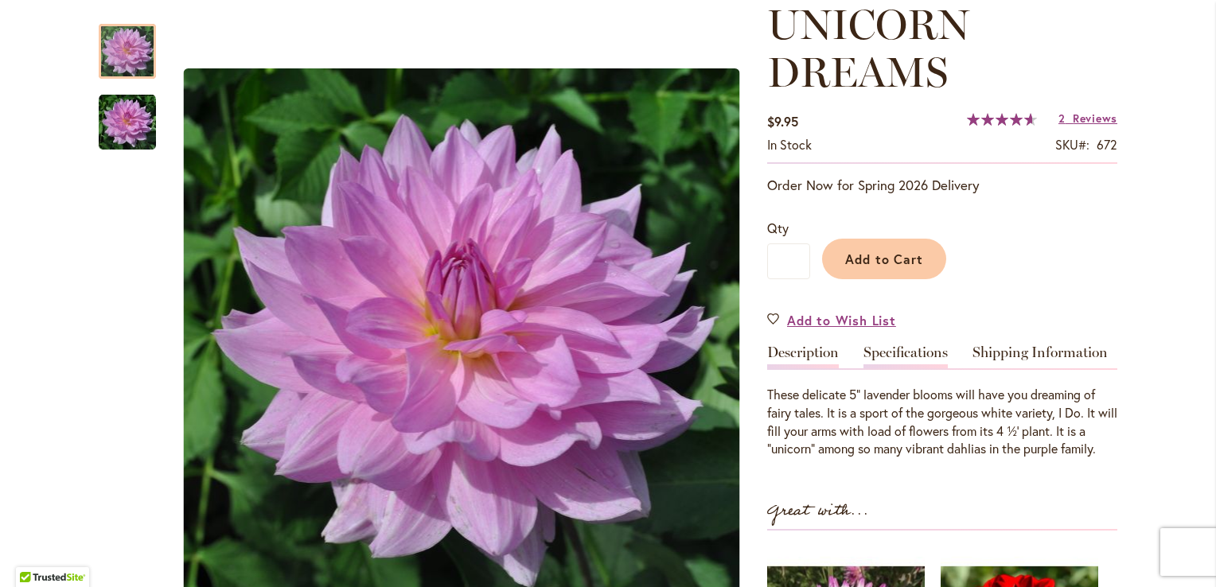
click at [919, 349] on link "Specifications" at bounding box center [906, 356] width 84 height 23
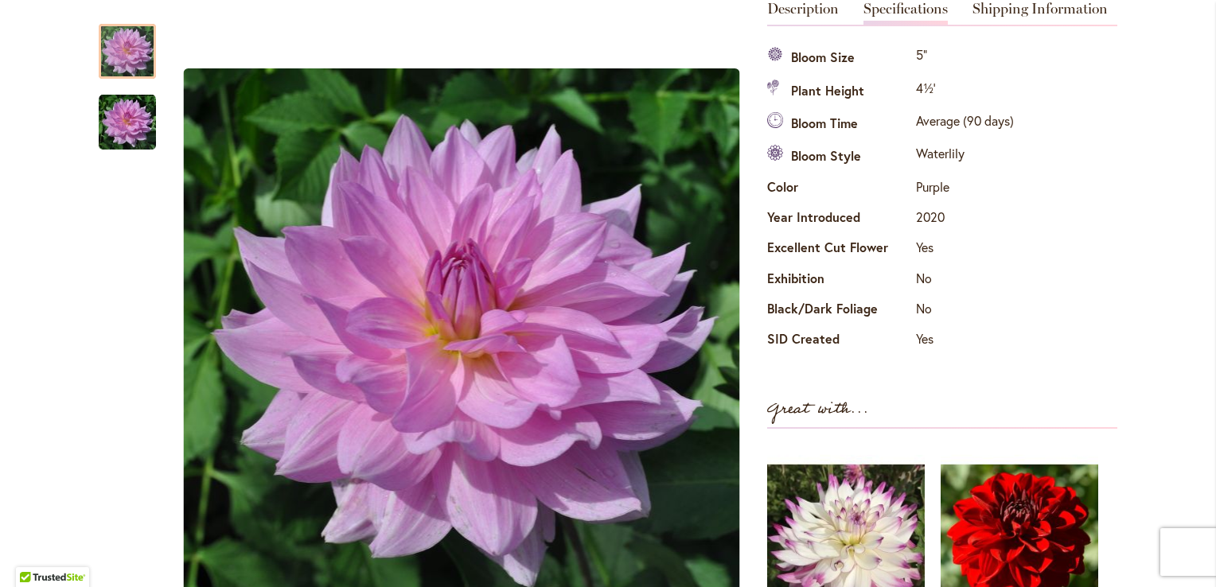
scroll to position [63, 0]
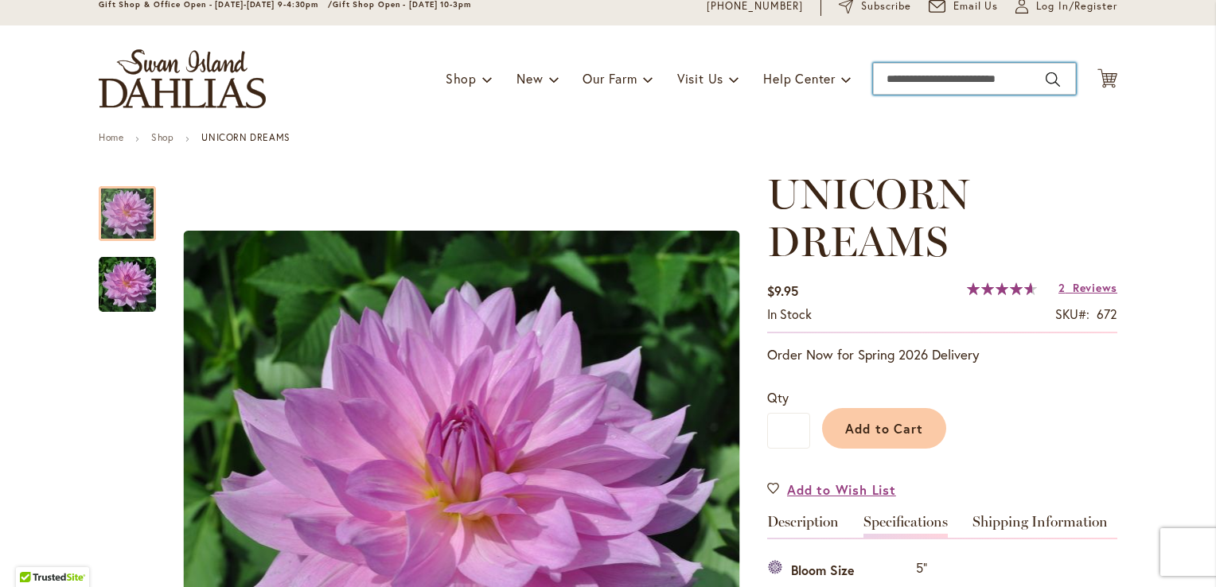
click at [909, 86] on input "Search" at bounding box center [974, 79] width 203 height 32
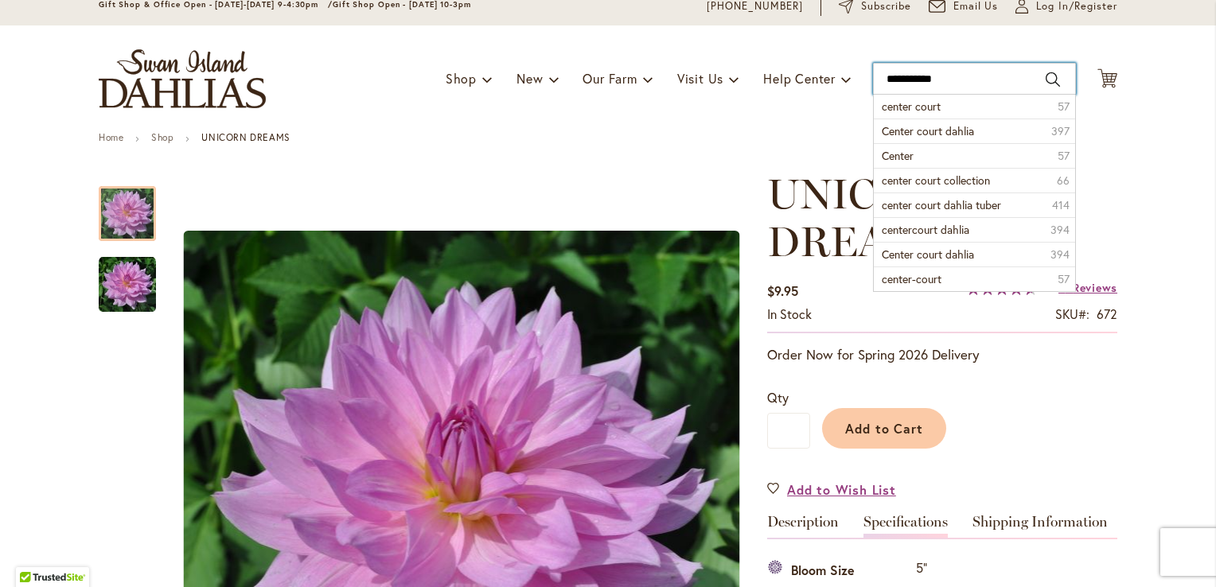
type input "**********"
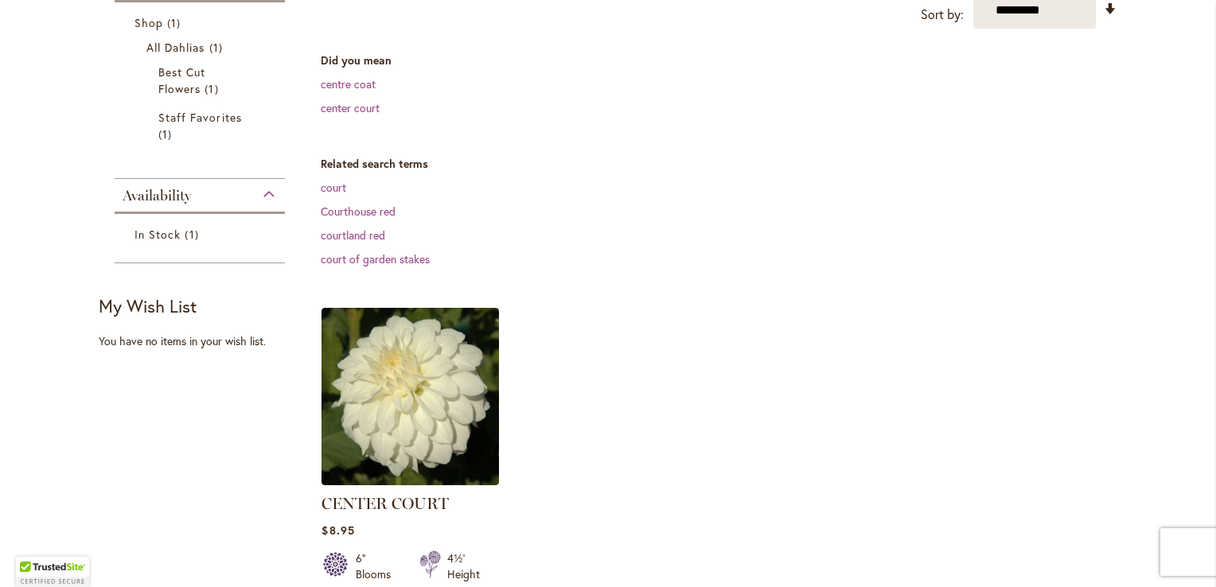
scroll to position [295, 0]
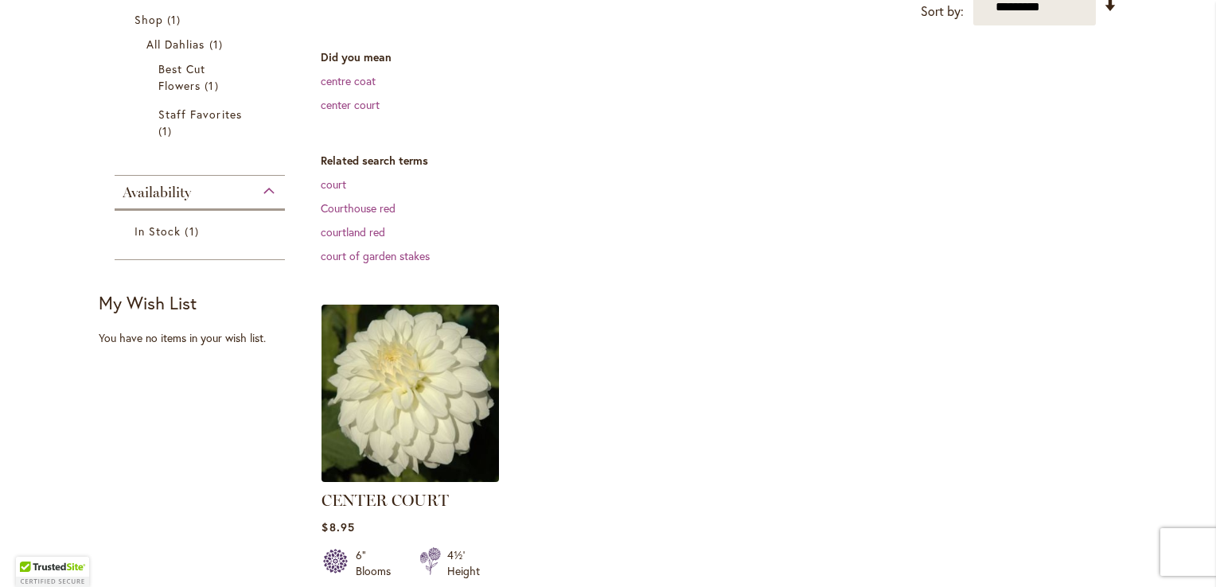
click at [427, 393] on img at bounding box center [411, 394] width 186 height 186
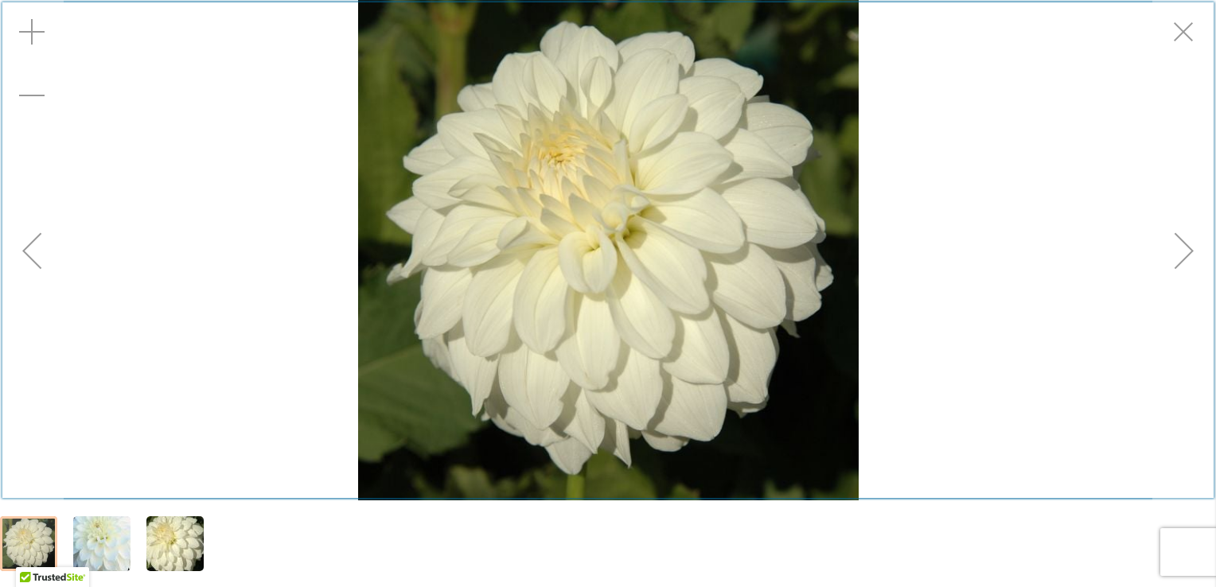
scroll to position [232, 0]
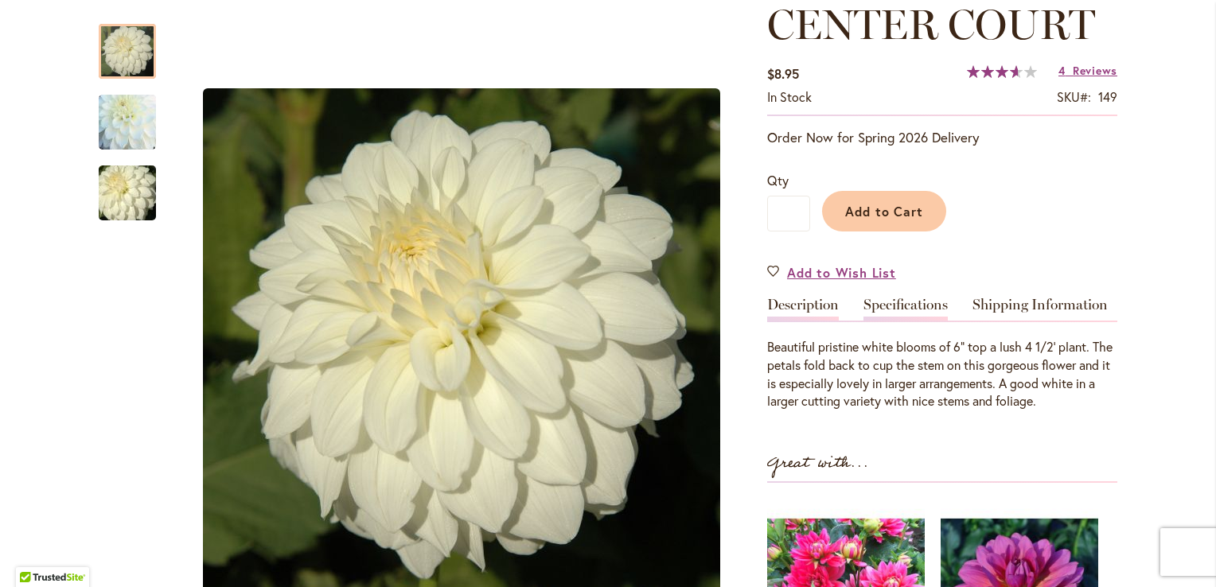
click at [895, 298] on link "Specifications" at bounding box center [906, 309] width 84 height 23
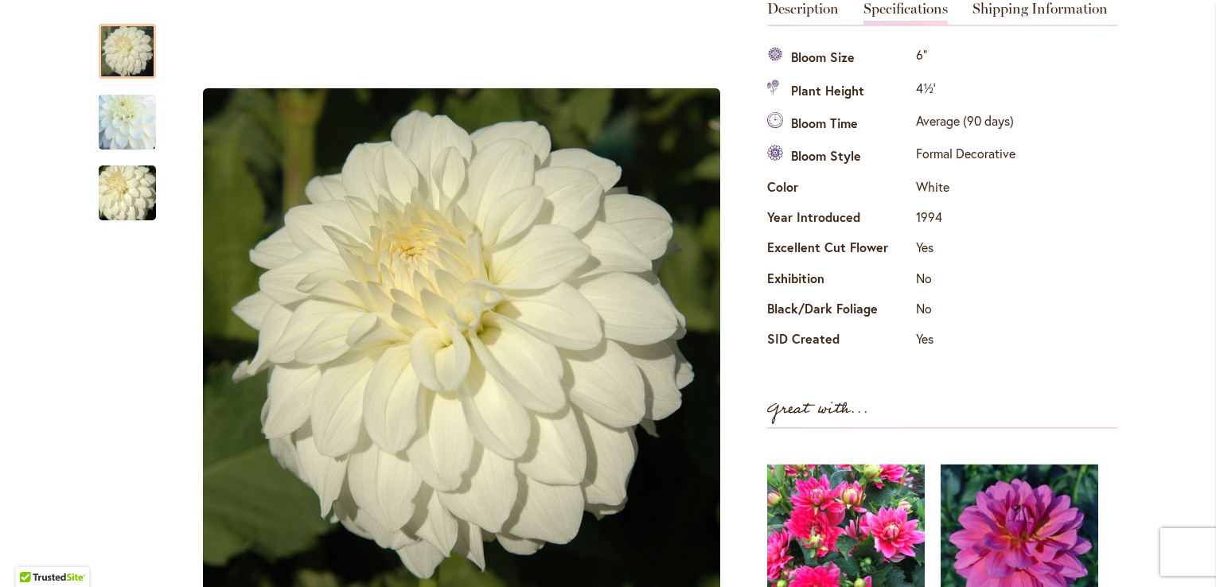
scroll to position [15, 0]
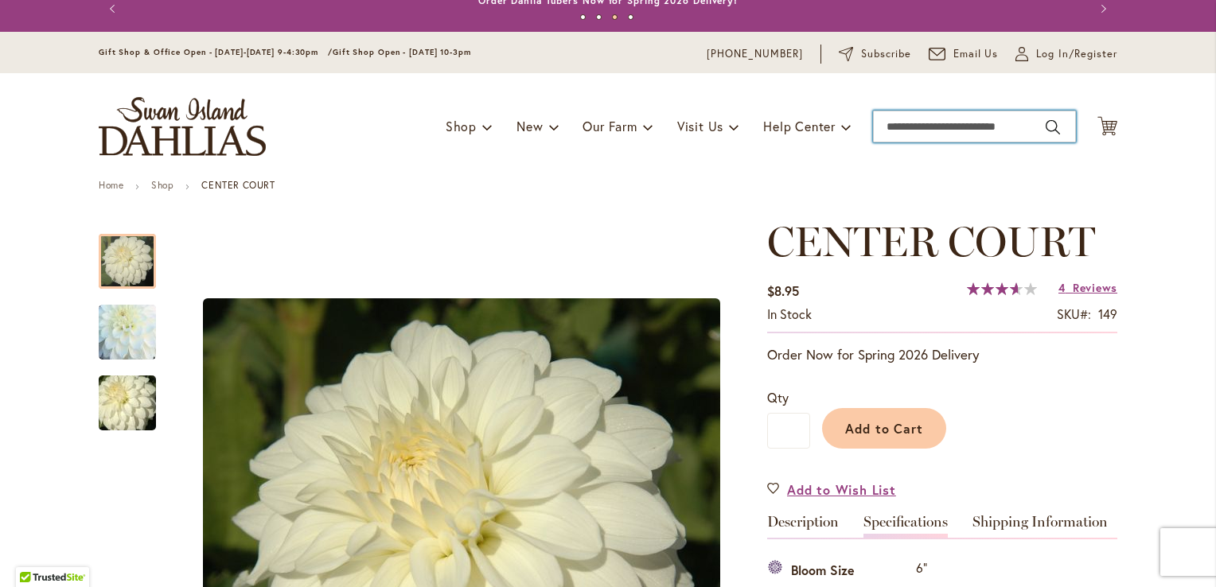
click at [920, 128] on input "Search" at bounding box center [974, 127] width 203 height 32
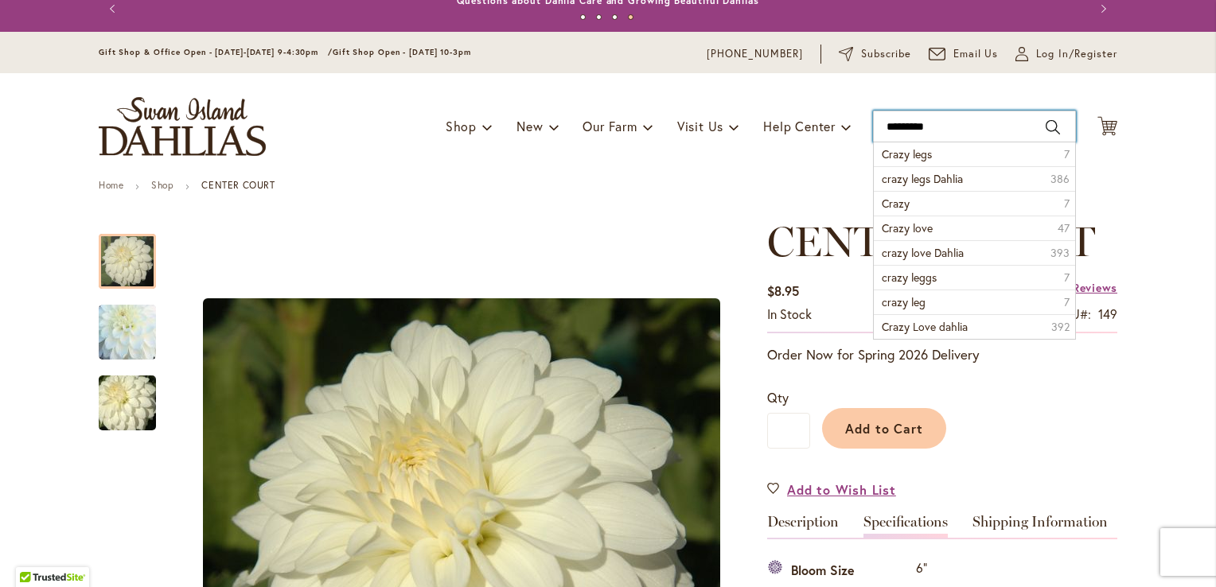
type input "**********"
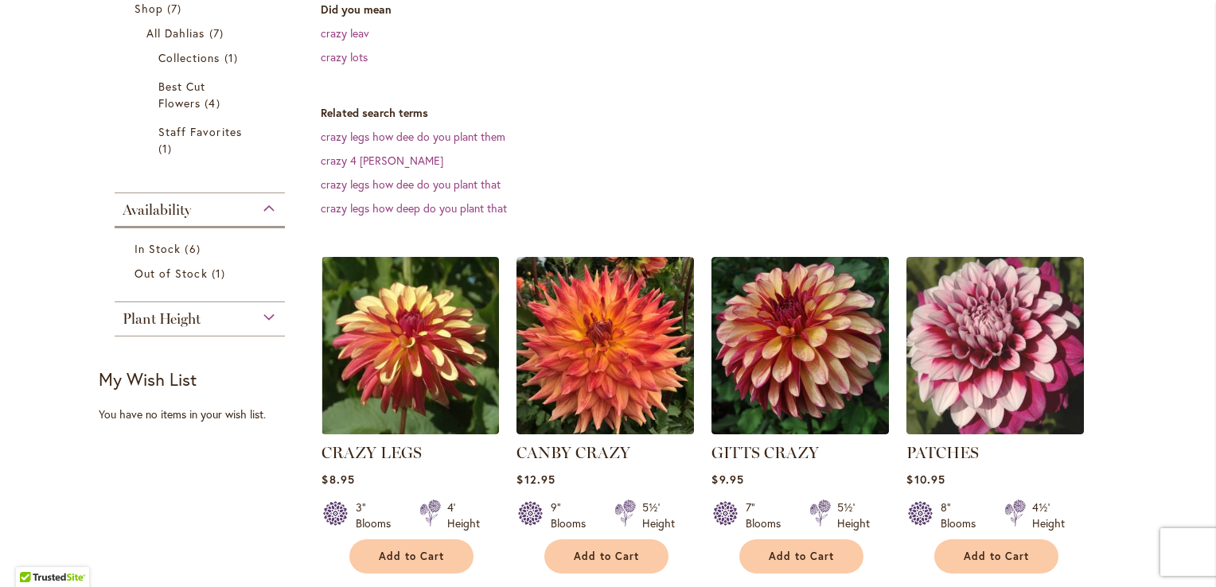
scroll to position [315, 0]
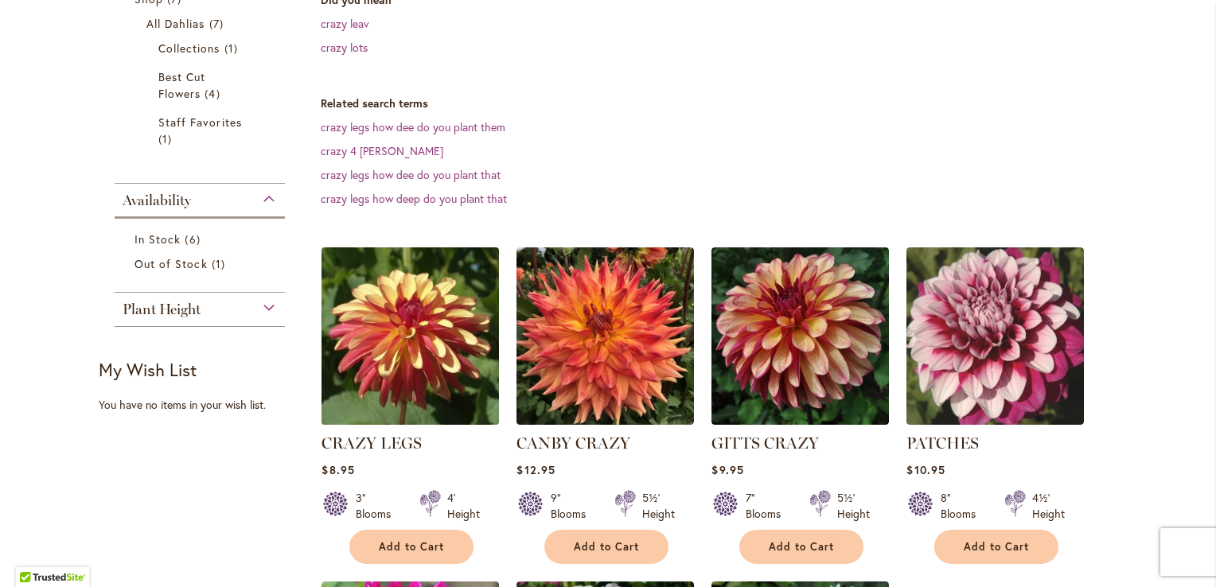
click at [380, 343] on img at bounding box center [411, 336] width 186 height 186
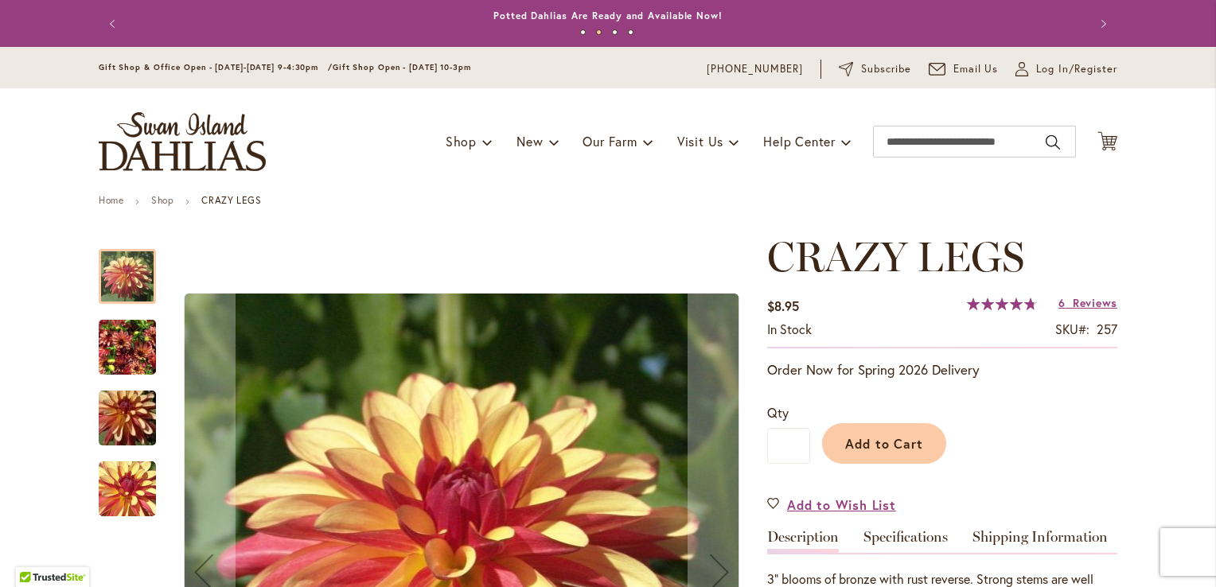
click at [133, 342] on img "CRAZY LEGS" at bounding box center [127, 348] width 57 height 76
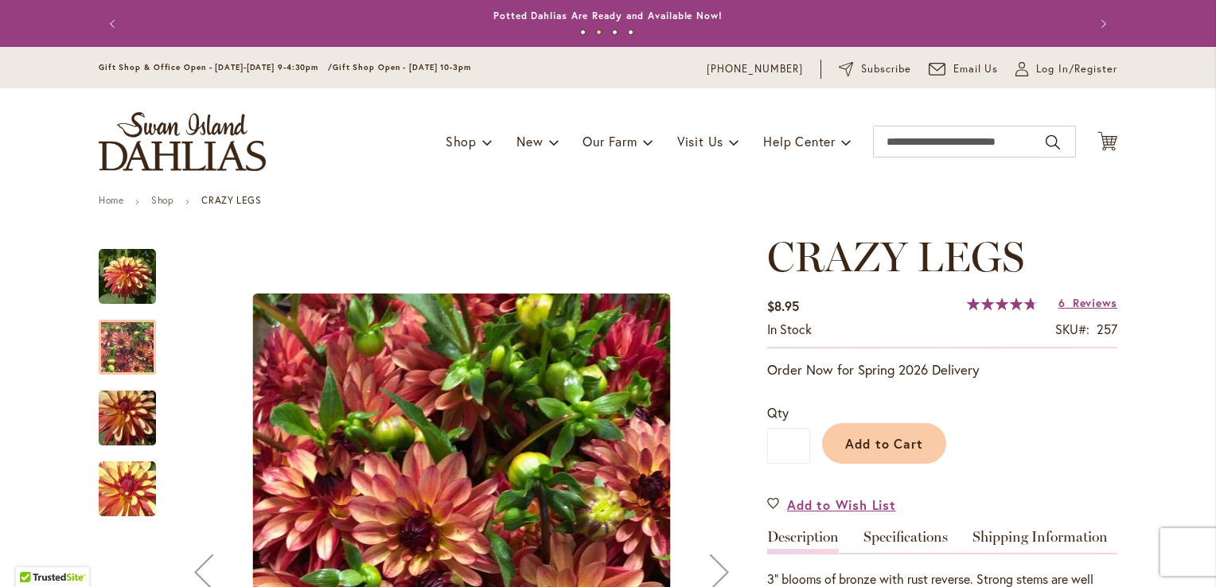
click at [115, 423] on img "CRAZY LEGS" at bounding box center [127, 418] width 115 height 76
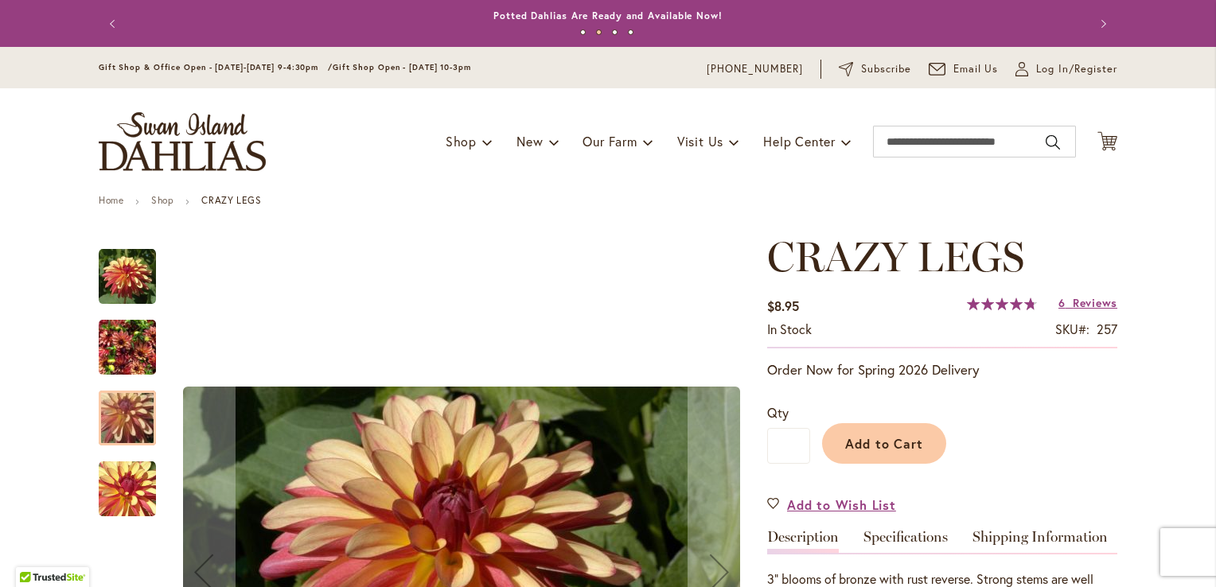
click at [118, 282] on img "CRAZY LEGS" at bounding box center [127, 277] width 57 height 58
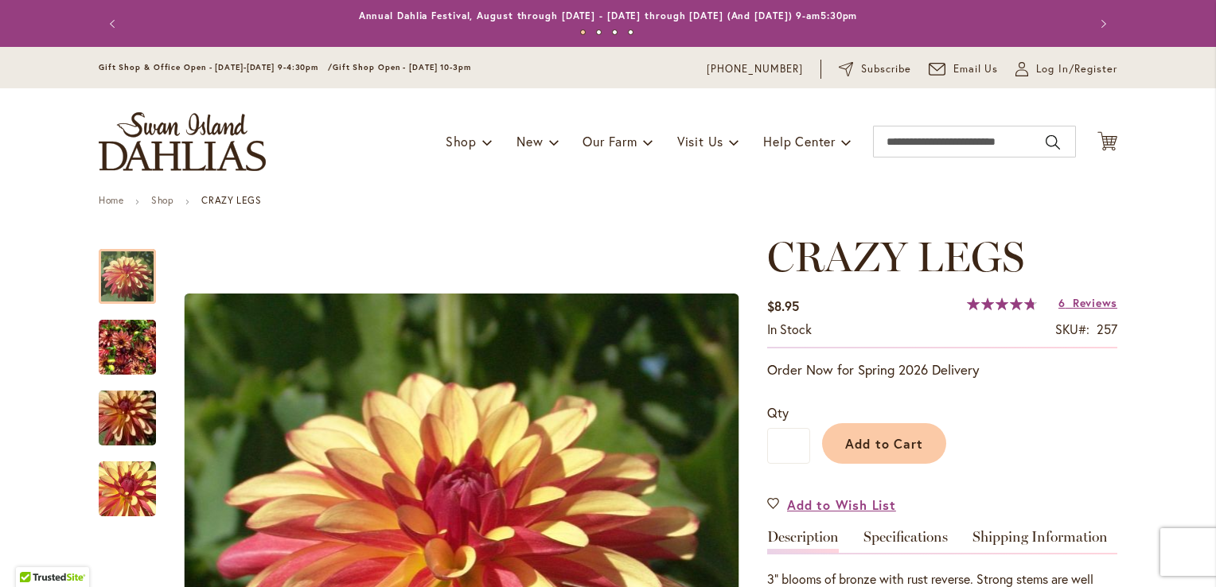
scroll to position [232, 0]
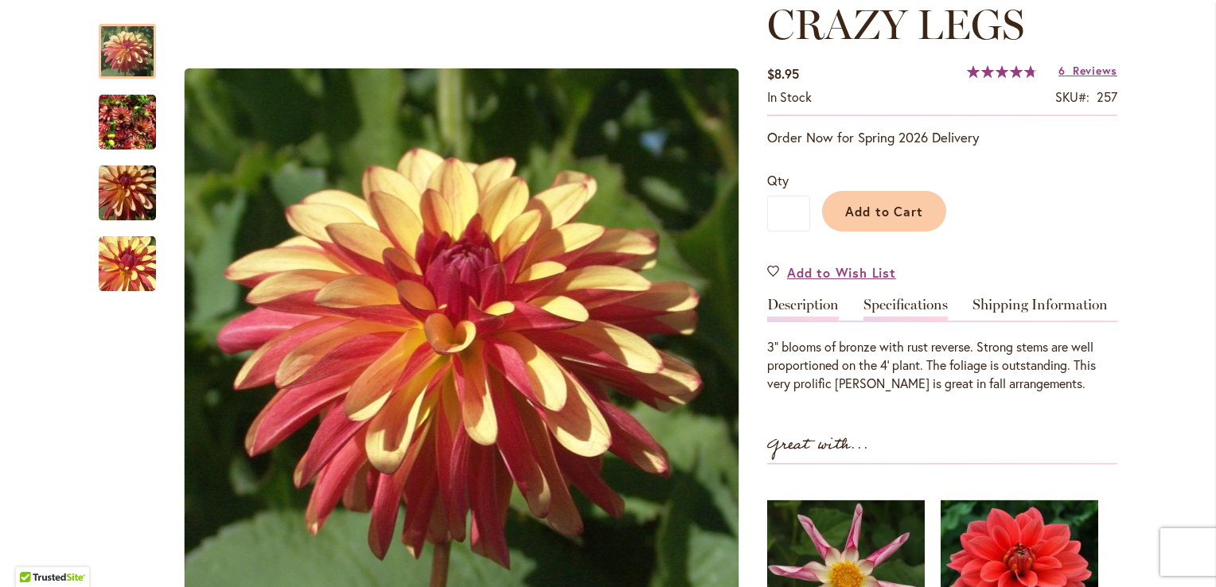
click at [893, 311] on link "Specifications" at bounding box center [906, 309] width 84 height 23
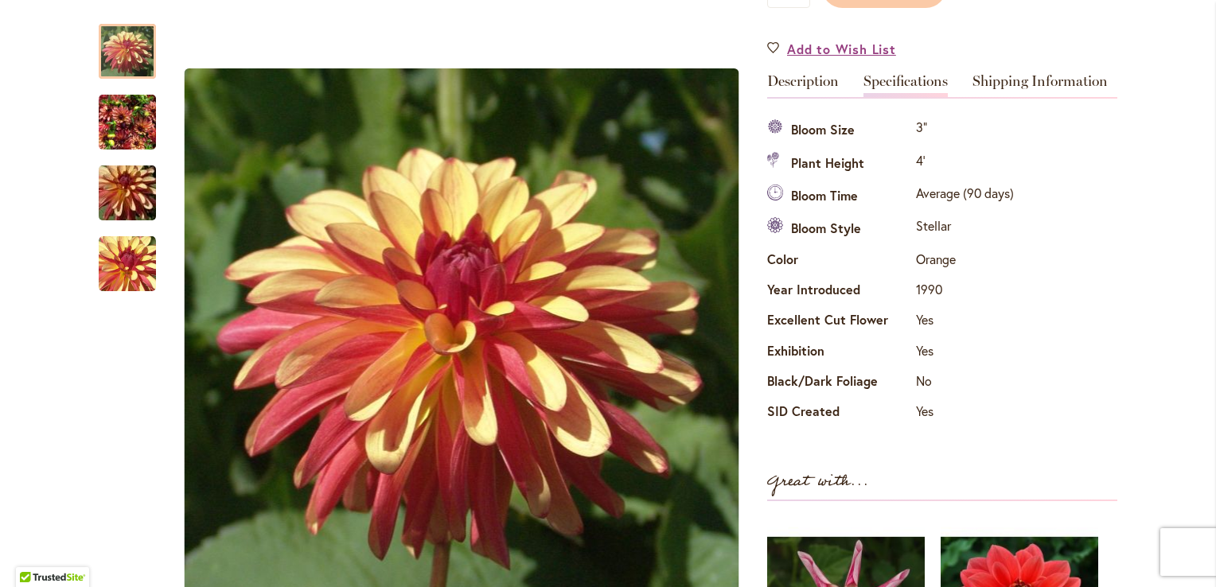
scroll to position [0, 0]
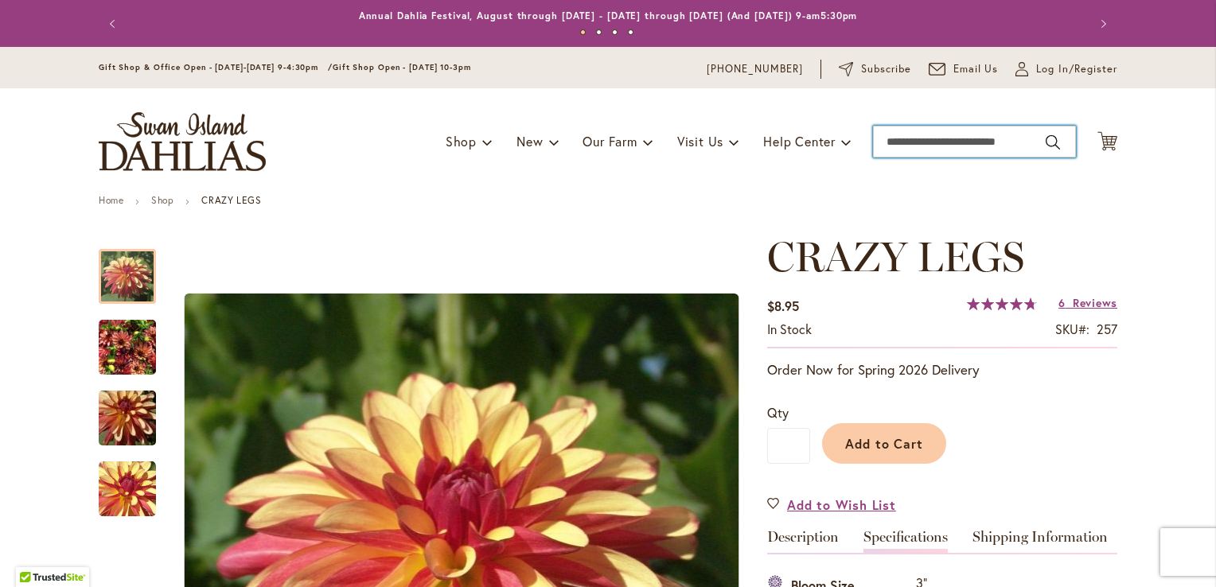
click at [917, 133] on input "Search" at bounding box center [974, 142] width 203 height 32
type input "****"
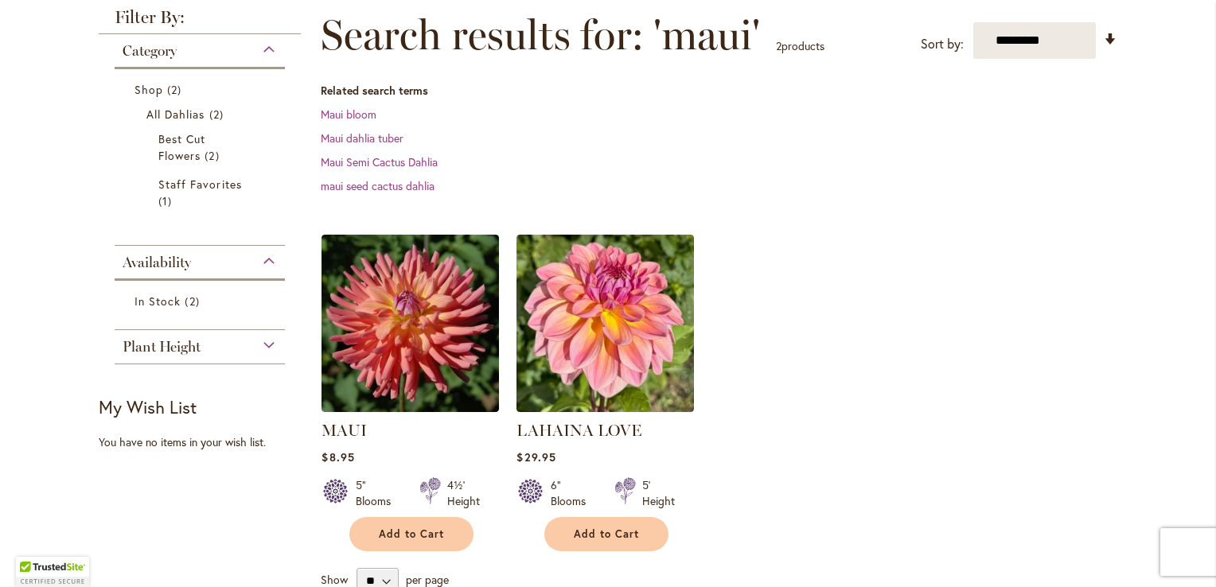
scroll to position [229, 0]
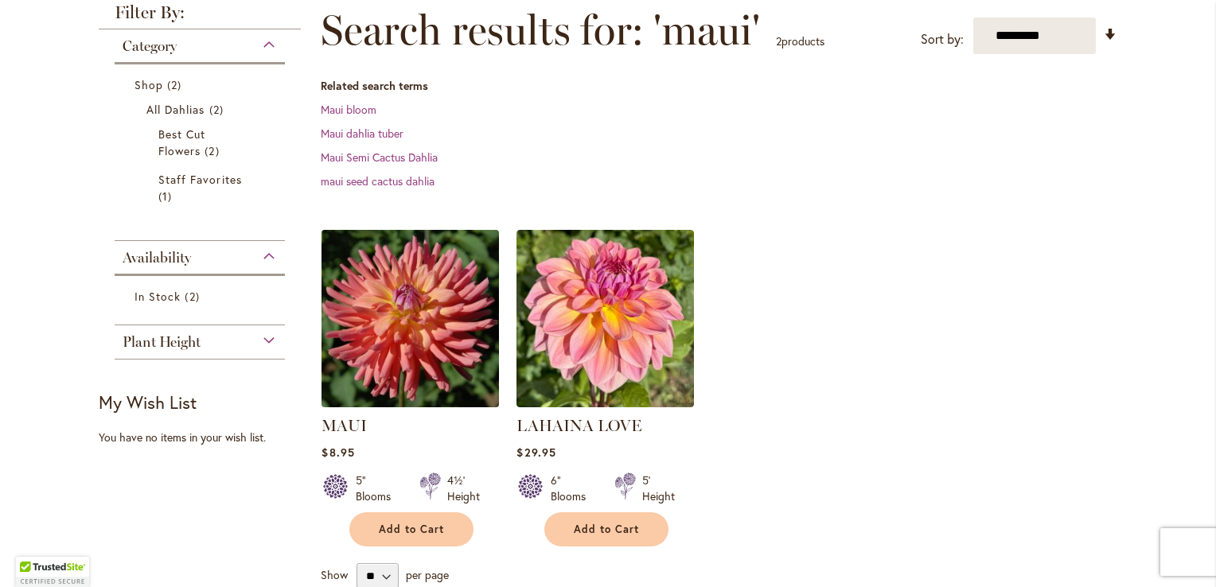
click at [384, 355] on img at bounding box center [411, 318] width 186 height 186
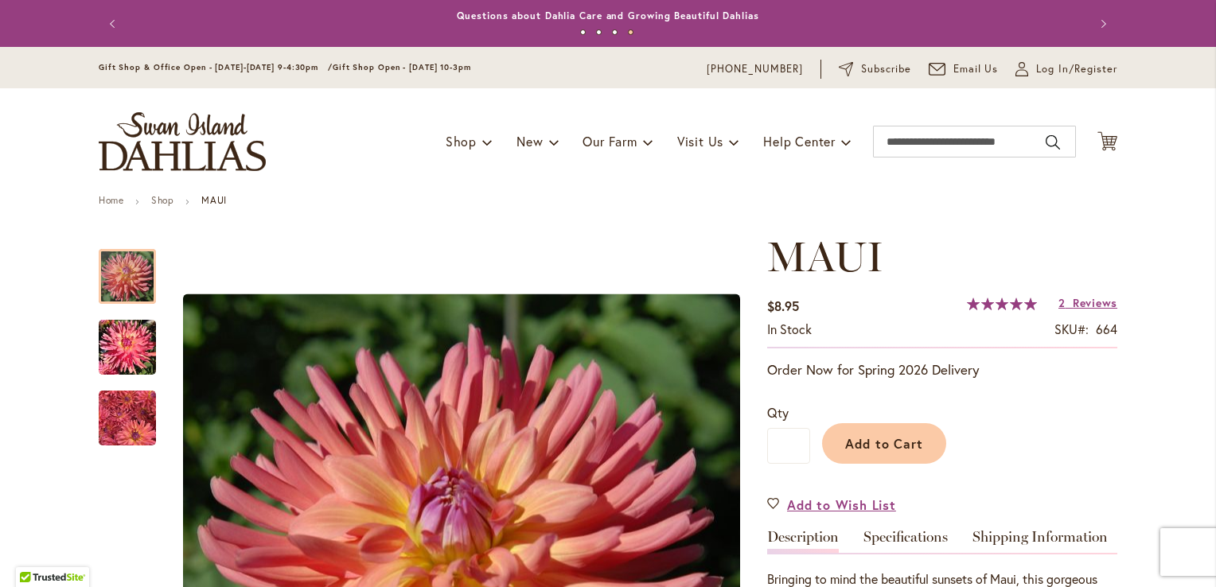
scroll to position [232, 0]
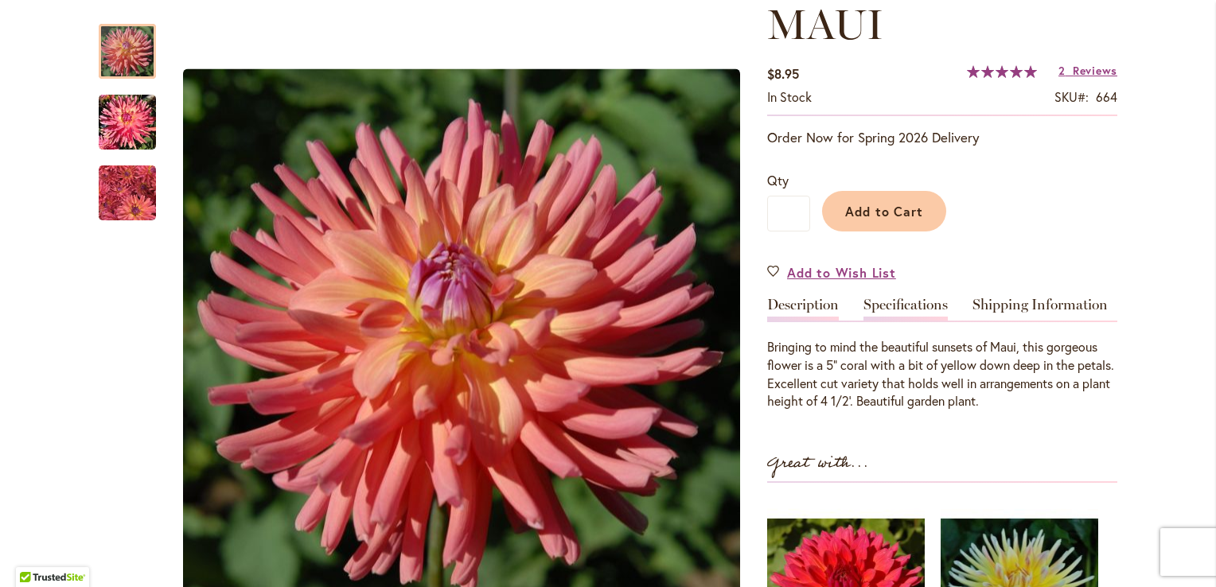
click at [920, 300] on link "Specifications" at bounding box center [906, 309] width 84 height 23
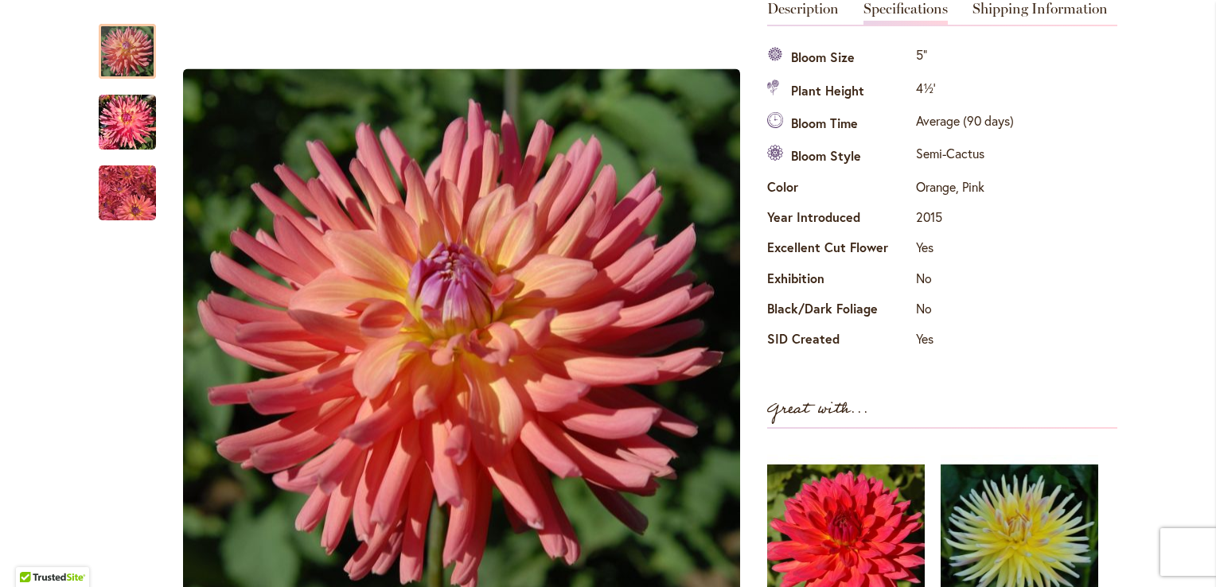
scroll to position [0, 0]
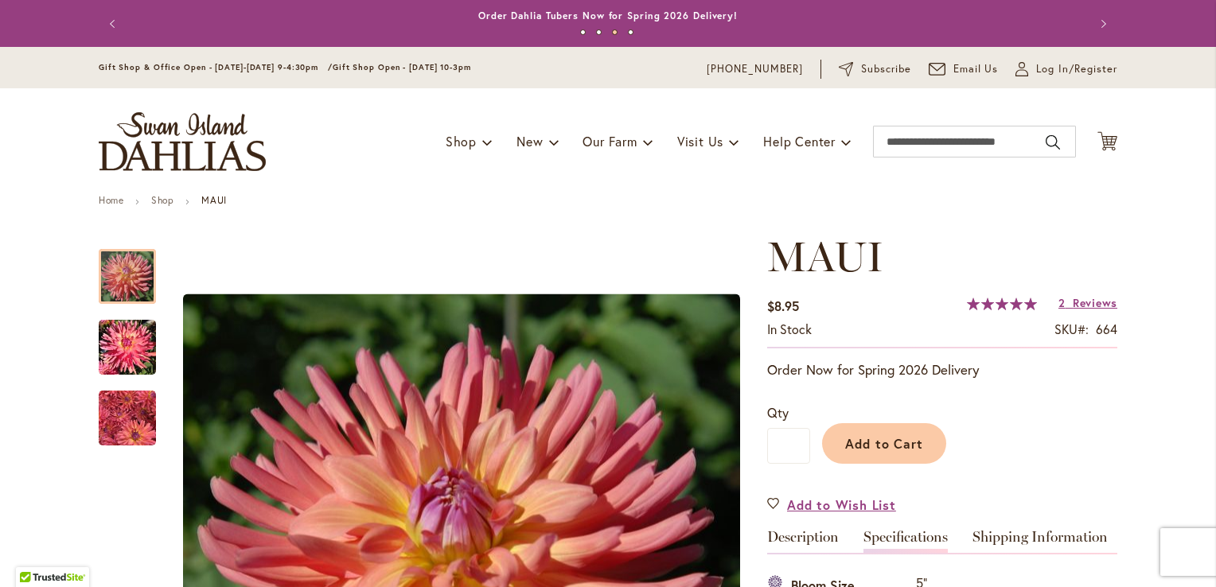
click at [1143, 119] on header "Skip to Content Gift Shop & Office Open - Monday-Friday 9-4:30pm / Gift Shop Op…" at bounding box center [608, 121] width 1216 height 148
click at [977, 144] on input "Search" at bounding box center [974, 142] width 203 height 32
type input "*******"
